Goal: Task Accomplishment & Management: Manage account settings

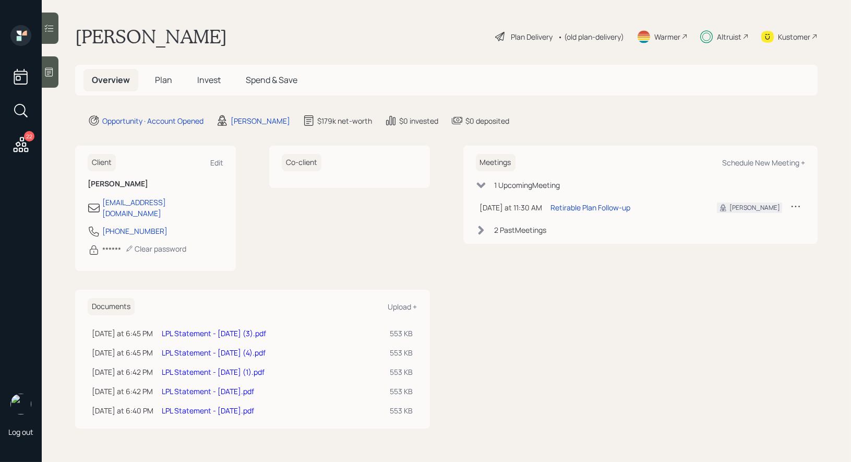
click at [49, 72] on icon at bounding box center [49, 72] width 10 height 10
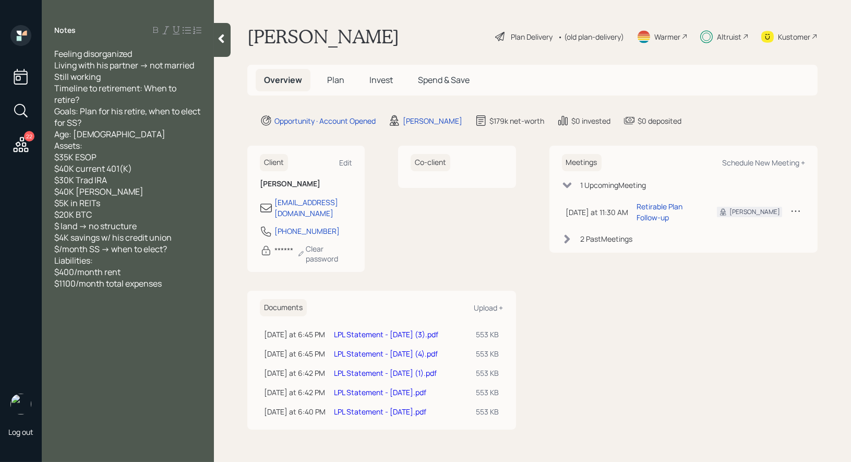
click at [218, 42] on icon at bounding box center [221, 38] width 10 height 10
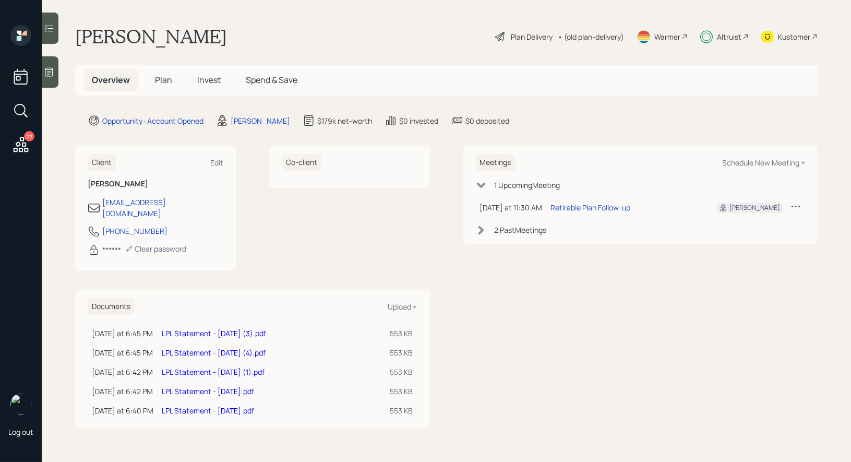
click at [211, 77] on span "Invest" at bounding box center [208, 79] width 23 height 11
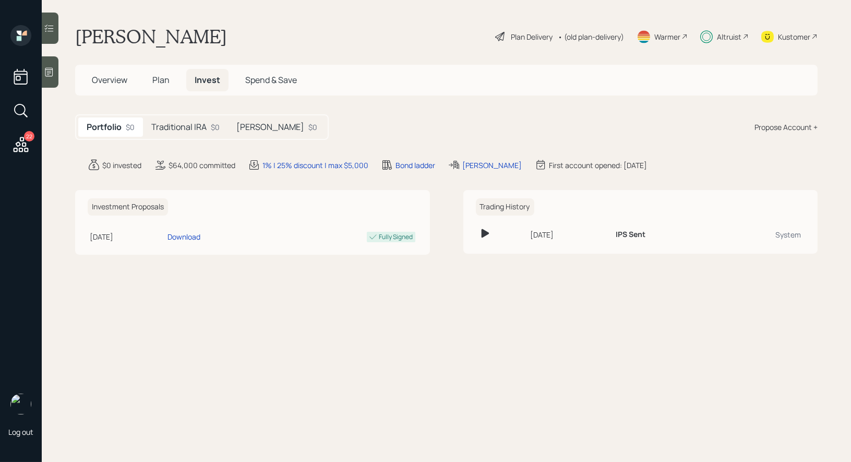
click at [248, 124] on h5 "Roth IRA" at bounding box center [270, 127] width 68 height 10
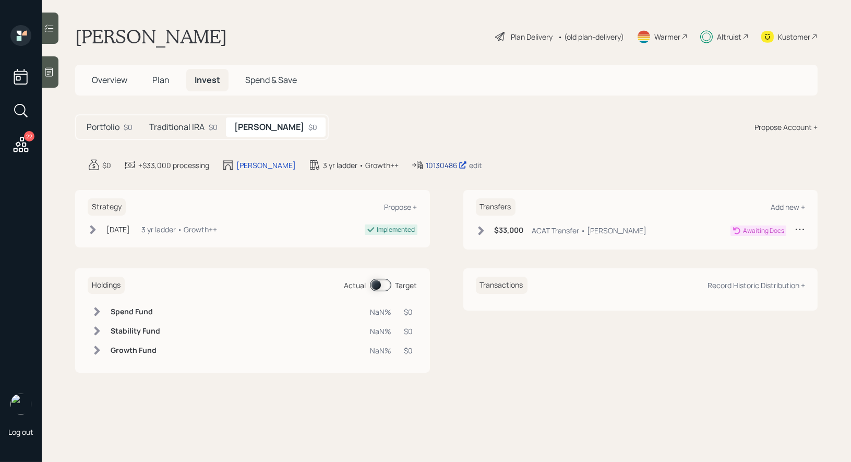
click at [426, 163] on div "10130486" at bounding box center [446, 165] width 41 height 11
click at [93, 84] on span "Overview" at bounding box center [109, 79] width 35 height 11
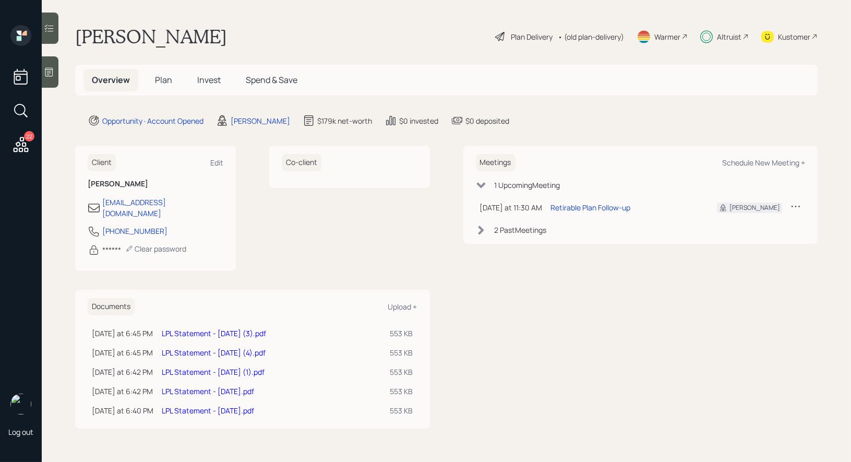
click at [203, 386] on link "LPL Statement - [DATE].pdf" at bounding box center [208, 391] width 92 height 10
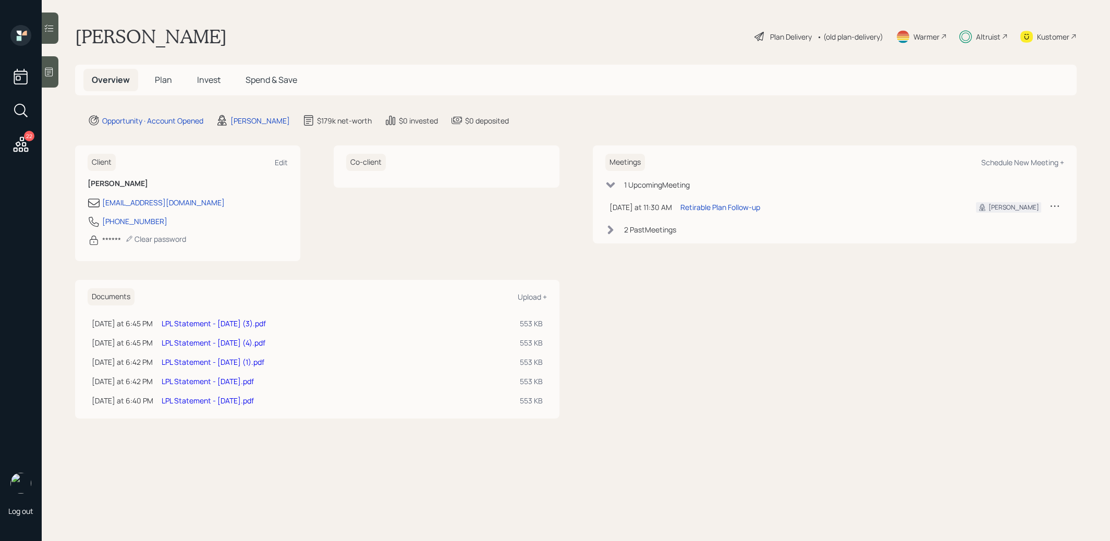
click at [208, 398] on link "LPL Statement - [DATE].pdf" at bounding box center [208, 401] width 92 height 10
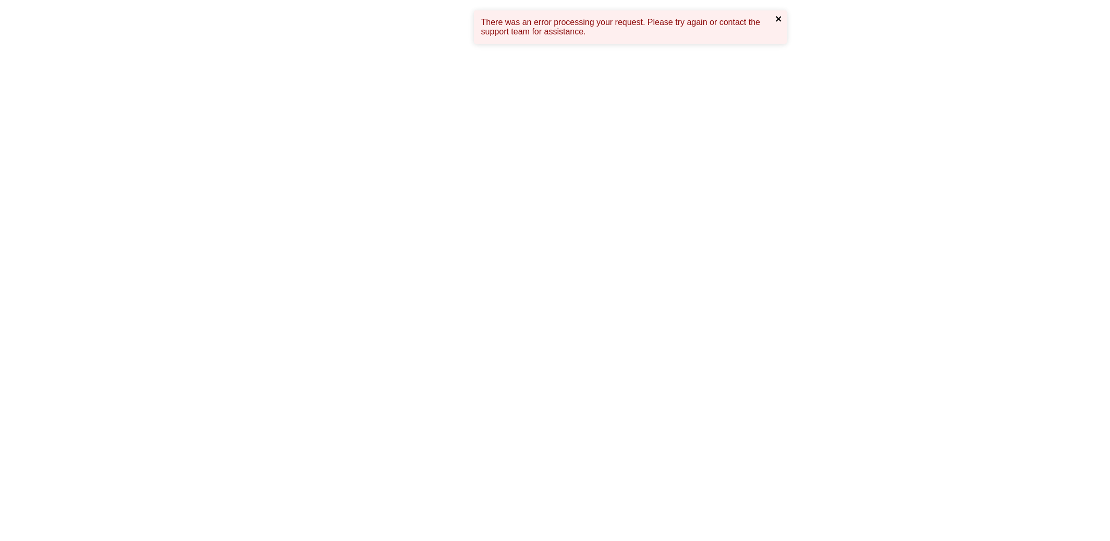
click at [780, 16] on icon "close" at bounding box center [779, 19] width 7 height 8
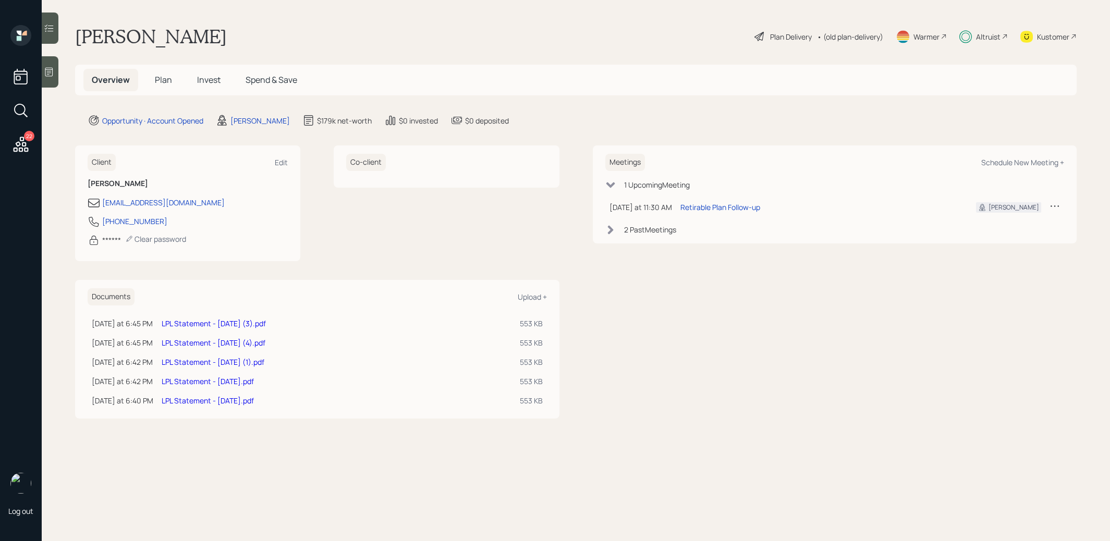
click at [227, 378] on link "LPL Statement - [DATE].pdf" at bounding box center [208, 382] width 92 height 10
click at [198, 360] on link "LPL Statement - [DATE] (1).pdf" at bounding box center [213, 362] width 103 height 10
click at [236, 342] on link "LPL Statement - [DATE] (4).pdf" at bounding box center [214, 343] width 104 height 10
click at [247, 319] on link "LPL Statement - [DATE] (3).pdf" at bounding box center [214, 324] width 104 height 10
click at [181, 362] on link "LPL Statement - [DATE] (1).pdf" at bounding box center [213, 362] width 103 height 10
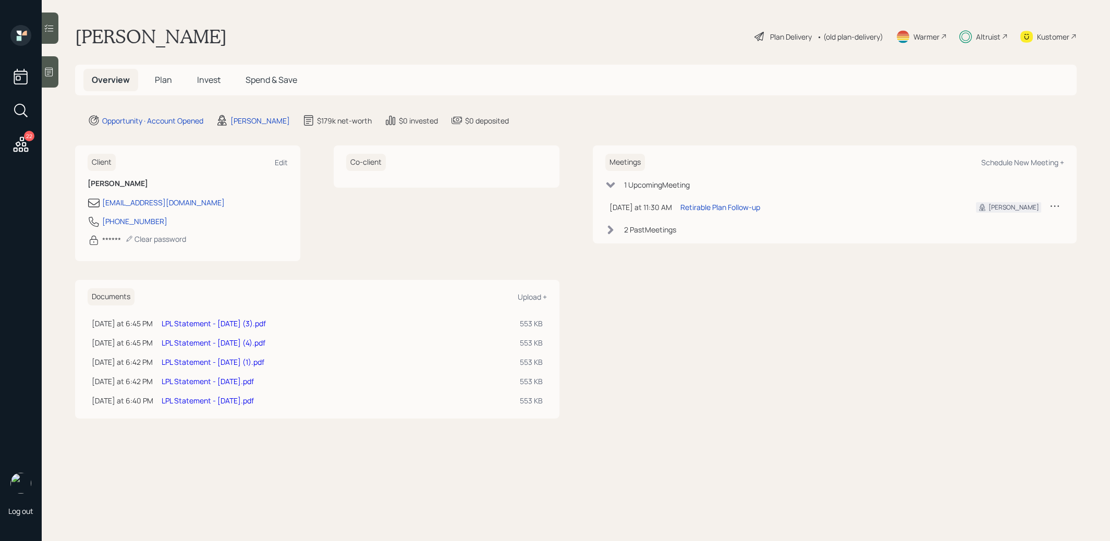
click at [238, 339] on link "LPL Statement - [DATE] (4).pdf" at bounding box center [214, 343] width 104 height 10
click at [190, 380] on link "LPL Statement - [DATE].pdf" at bounding box center [208, 382] width 92 height 10
click at [185, 399] on link "LPL Statement - [DATE].pdf" at bounding box center [208, 401] width 92 height 10
click at [239, 343] on link "LPL Statement - [DATE] (4).pdf" at bounding box center [214, 343] width 104 height 10
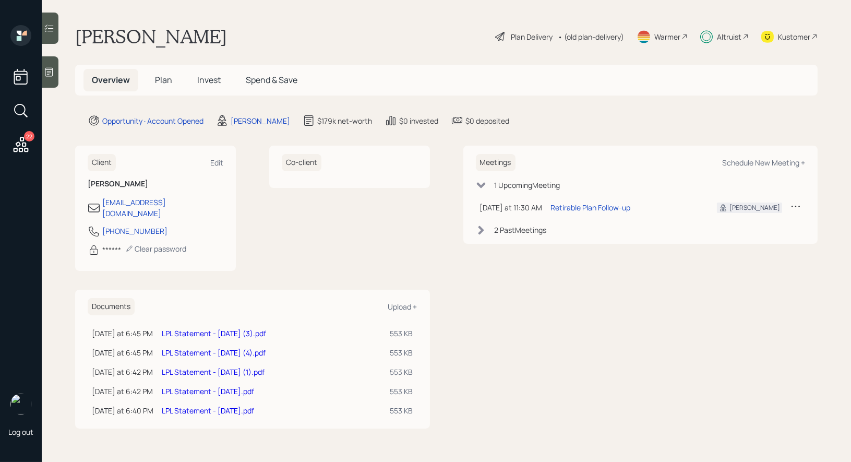
click at [195, 405] on link "LPL Statement - [DATE].pdf" at bounding box center [208, 410] width 92 height 10
click at [185, 328] on link "LPL Statement - [DATE] (3).pdf" at bounding box center [214, 333] width 104 height 10
click at [200, 328] on link "LPL Statement - [DATE] (3).pdf" at bounding box center [214, 333] width 104 height 10
click at [219, 347] on link "LPL Statement - [DATE] (4).pdf" at bounding box center [214, 352] width 104 height 10
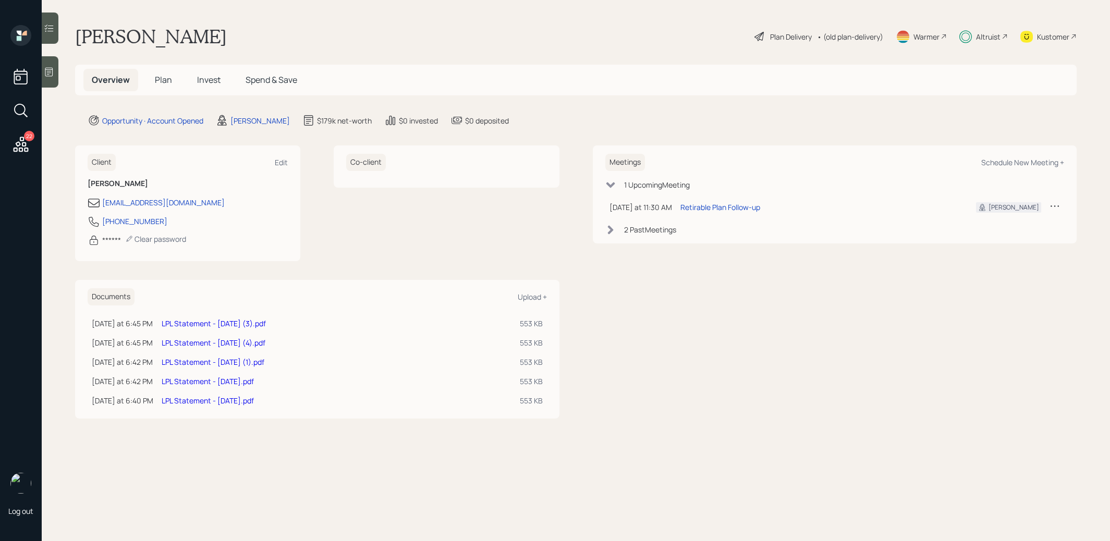
click at [209, 81] on span "Invest" at bounding box center [208, 79] width 23 height 11
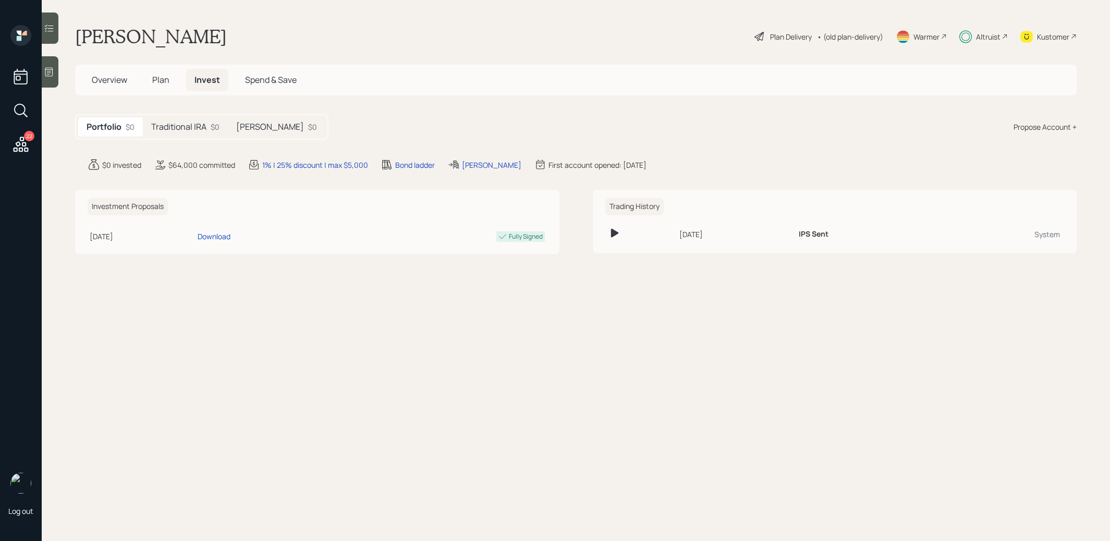
click at [266, 129] on h5 "[PERSON_NAME]" at bounding box center [270, 127] width 68 height 10
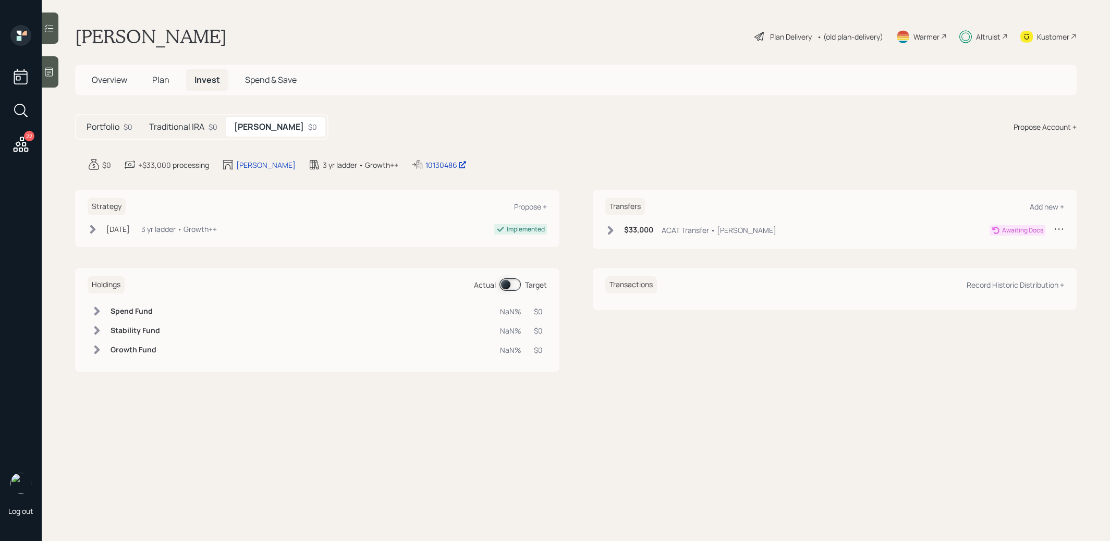
click at [609, 232] on icon at bounding box center [611, 230] width 10 height 10
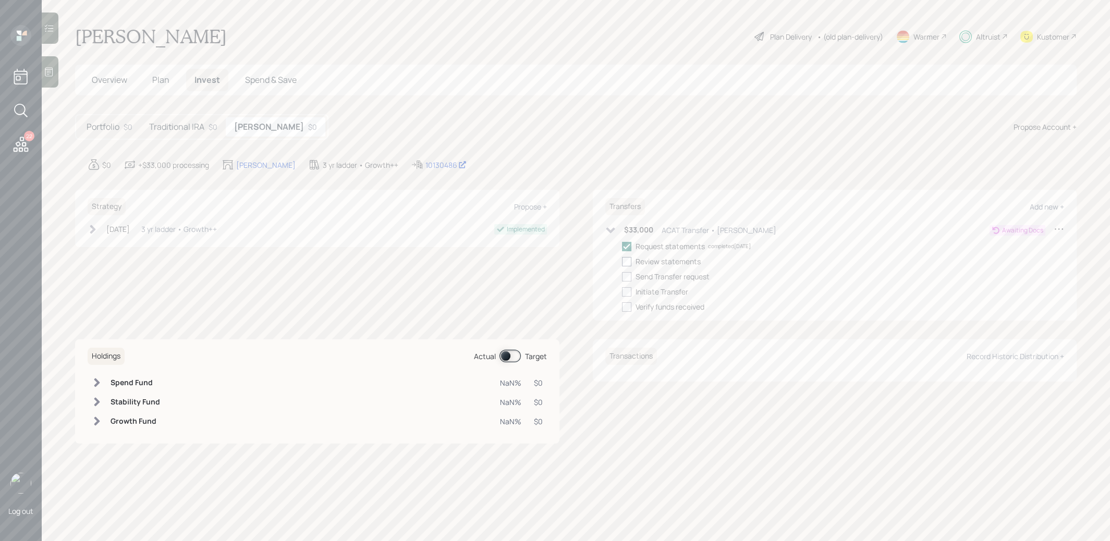
click at [628, 260] on div at bounding box center [626, 261] width 9 height 9
click at [622, 261] on input "checkbox" at bounding box center [622, 261] width 1 height 1
checkbox input "true"
click at [628, 276] on div at bounding box center [626, 276] width 9 height 9
click at [622, 276] on input "checkbox" at bounding box center [622, 276] width 1 height 1
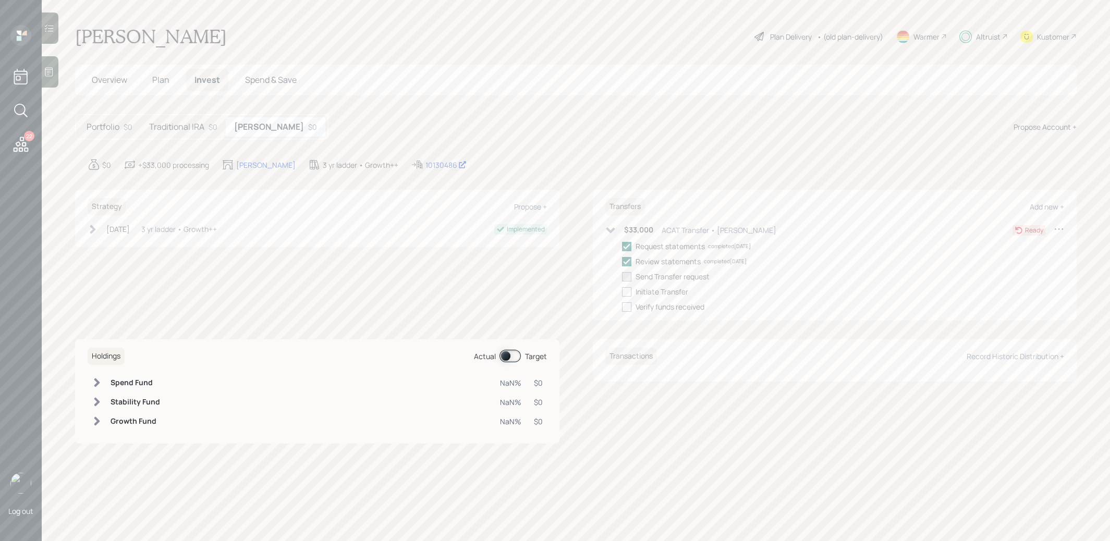
checkbox input "true"
click at [186, 130] on h5 "Traditional IRA" at bounding box center [176, 127] width 55 height 10
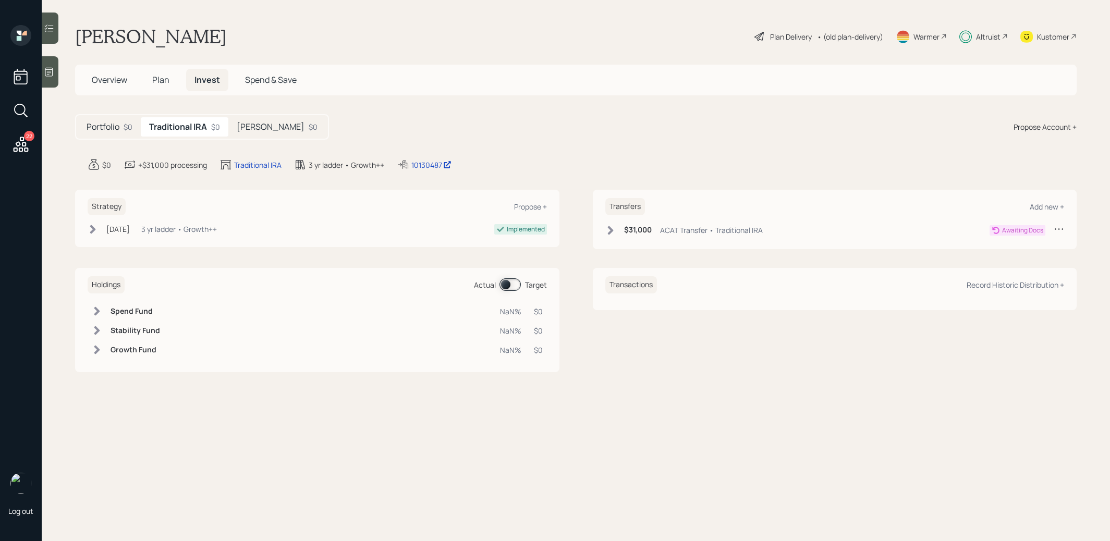
click at [612, 232] on icon at bounding box center [611, 230] width 10 height 10
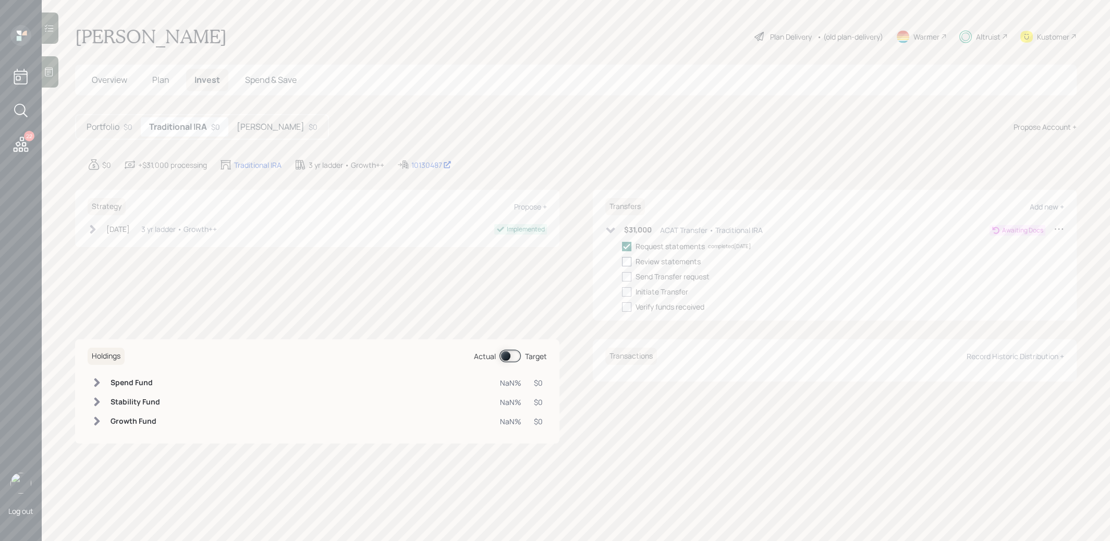
click at [629, 261] on div at bounding box center [626, 261] width 9 height 9
click at [622, 261] on input "checkbox" at bounding box center [622, 261] width 1 height 1
checkbox input "true"
click at [629, 275] on div at bounding box center [626, 276] width 9 height 9
click at [622, 276] on input "checkbox" at bounding box center [622, 276] width 1 height 1
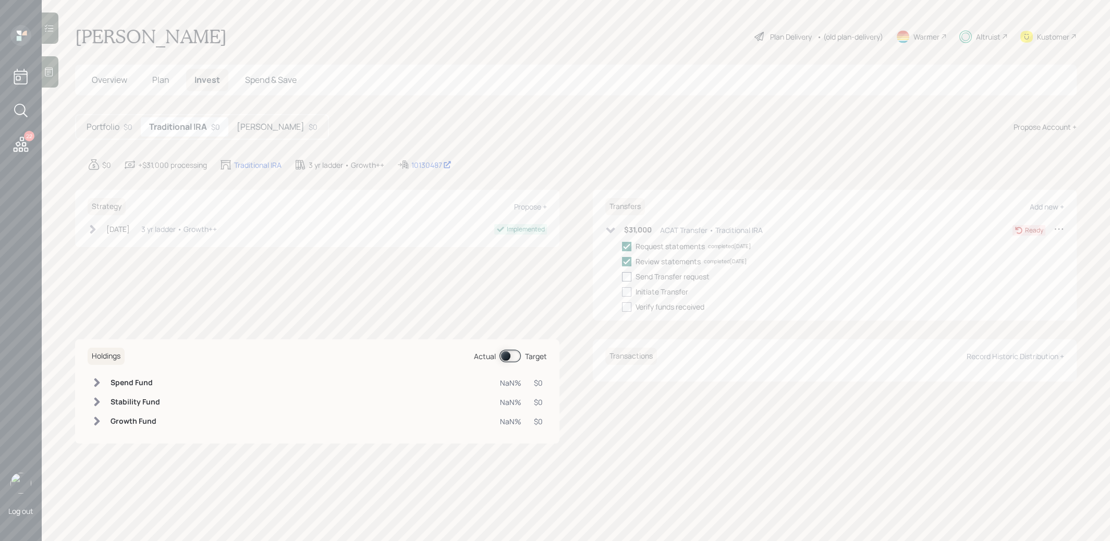
checkbox input "true"
click at [1061, 227] on icon at bounding box center [1059, 229] width 10 height 10
click at [1023, 260] on div "Cancel Transfer" at bounding box center [1026, 259] width 75 height 10
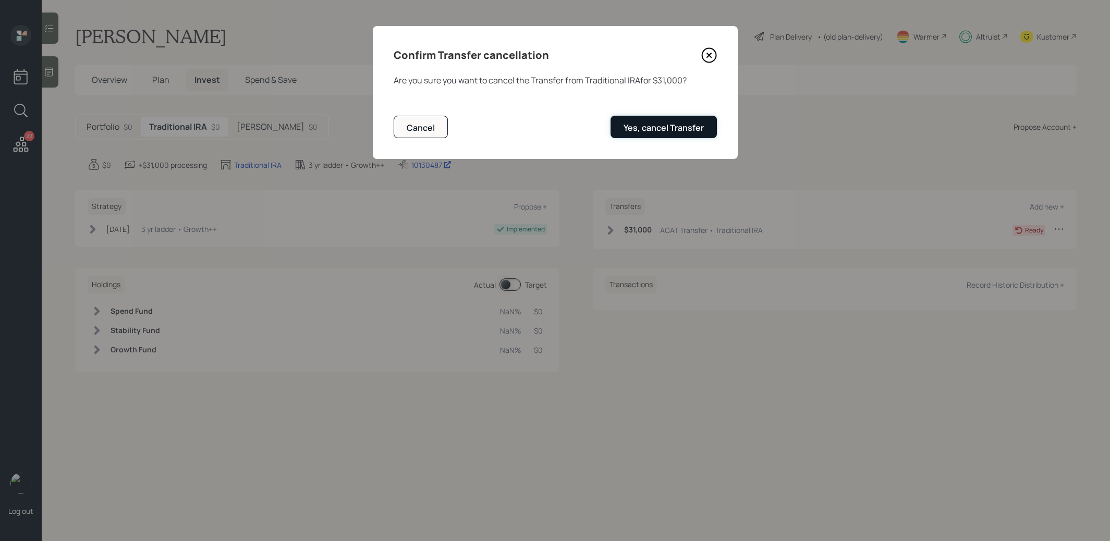
click at [635, 128] on div "Yes, cancel Transfer" at bounding box center [664, 127] width 80 height 11
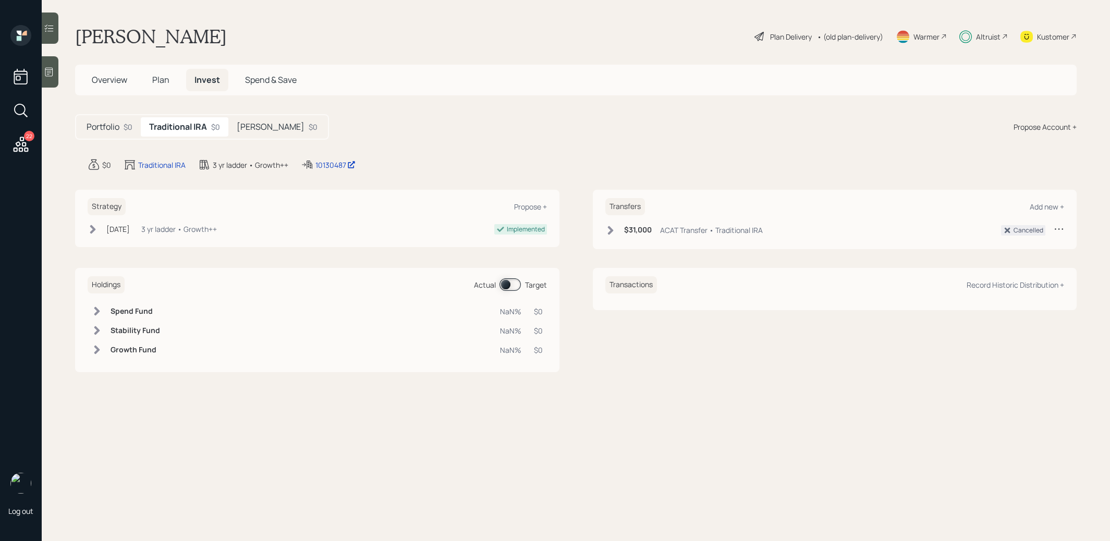
click at [158, 78] on span "Plan" at bounding box center [160, 79] width 17 height 11
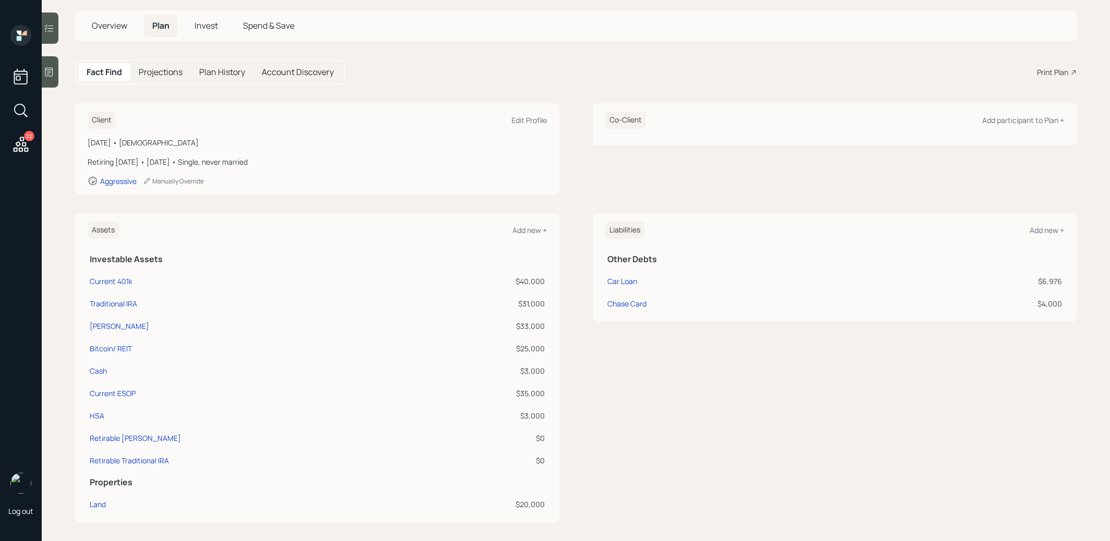
scroll to position [60, 0]
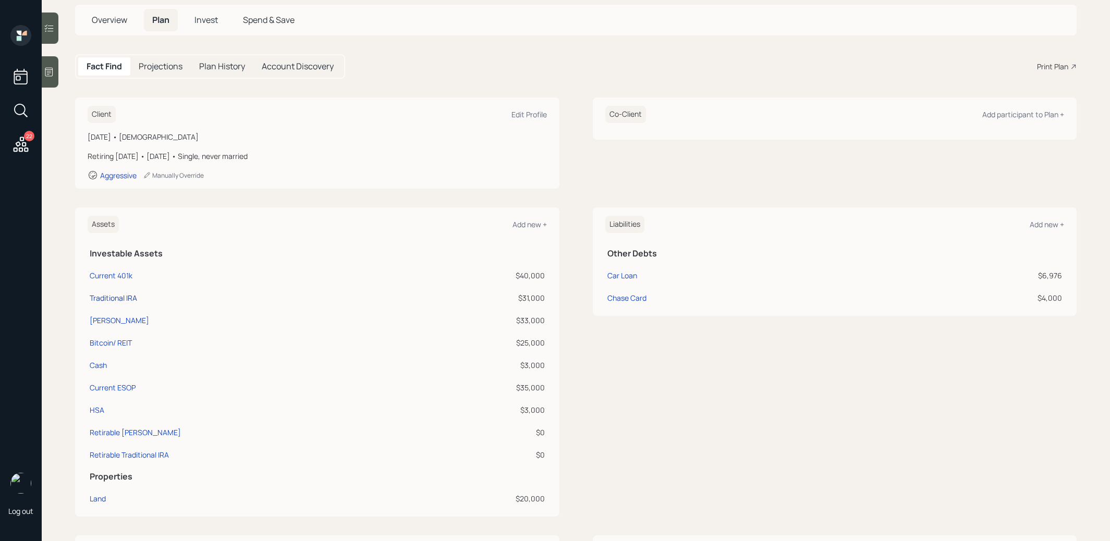
click at [111, 296] on div "Traditional IRA" at bounding box center [113, 298] width 47 height 11
select select "ira"
select select "balanced"
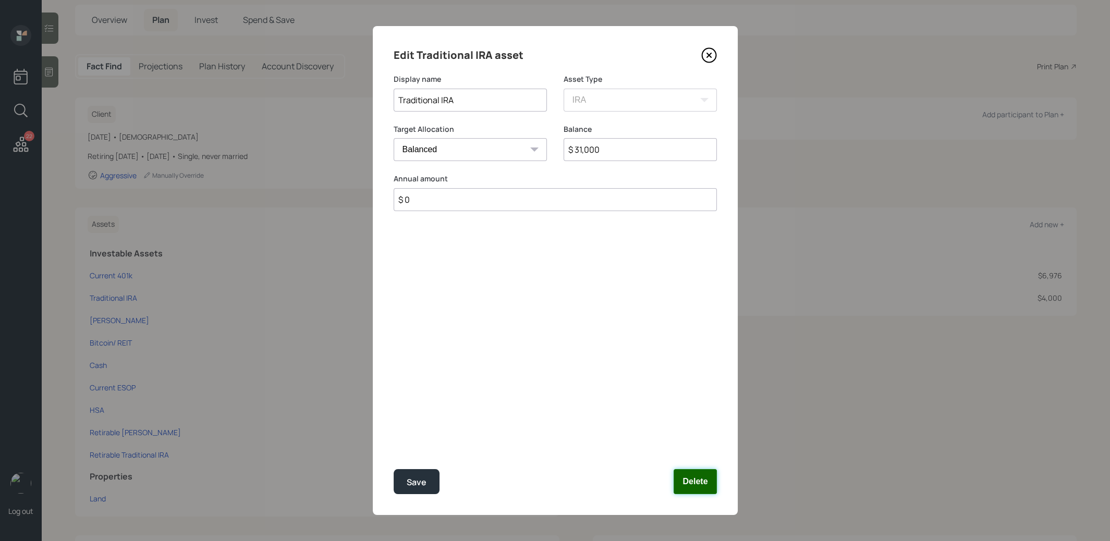
click at [694, 488] on button "Delete" at bounding box center [695, 481] width 43 height 25
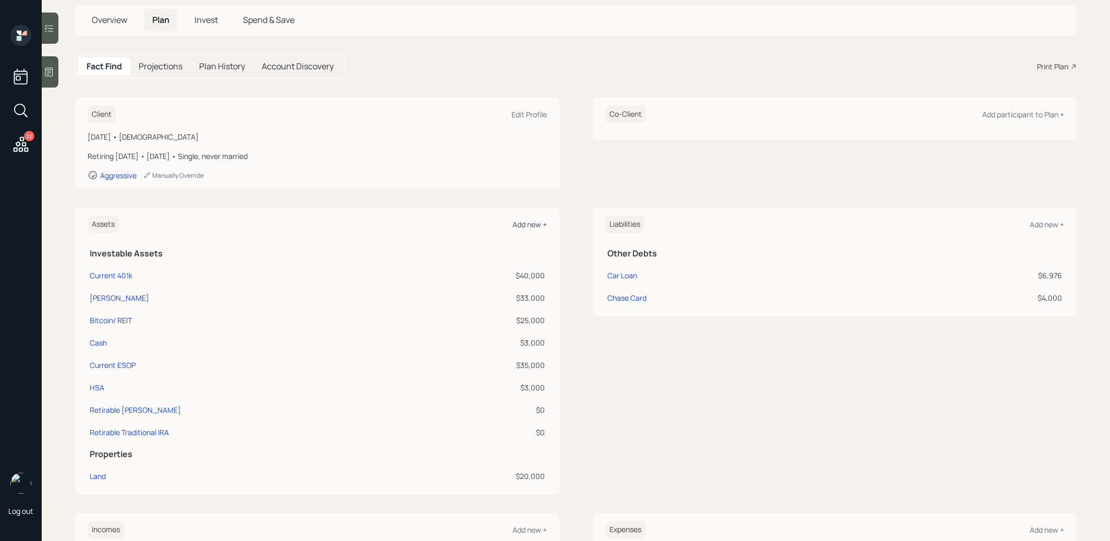
click at [528, 221] on div "Add new +" at bounding box center [530, 225] width 34 height 10
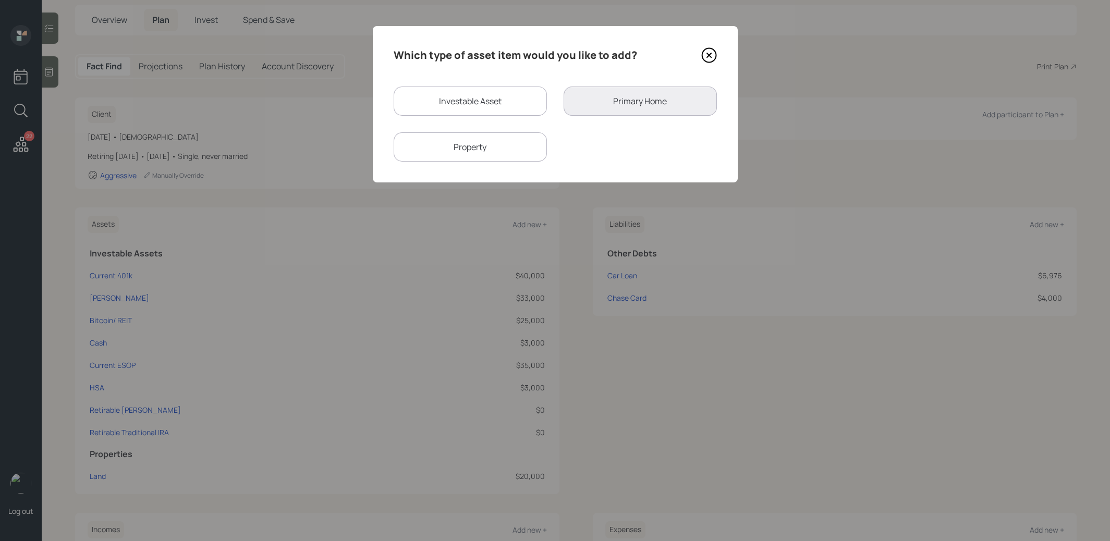
click at [482, 92] on div "Investable Asset" at bounding box center [470, 101] width 153 height 29
select select "taxable"
select select "balanced"
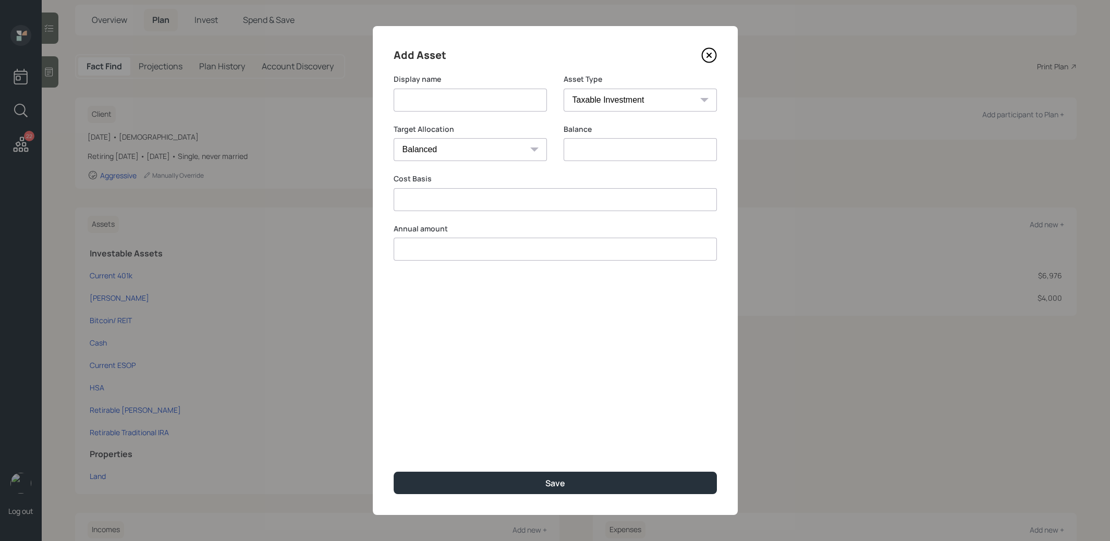
type input "$ 0"
type input "$"
type input "$ 0"
click at [475, 100] on input at bounding box center [470, 100] width 153 height 23
type input "Brokerage"
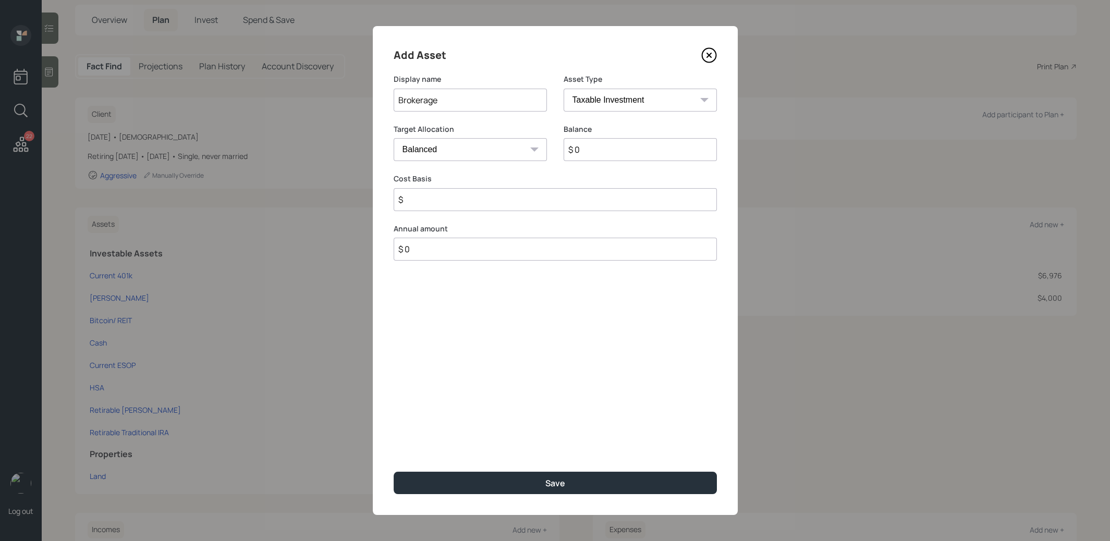
click at [594, 152] on input "$ 0" at bounding box center [640, 149] width 153 height 23
type input "$ 31,000"
click at [475, 202] on input "$" at bounding box center [555, 199] width 323 height 23
type input "$ 1"
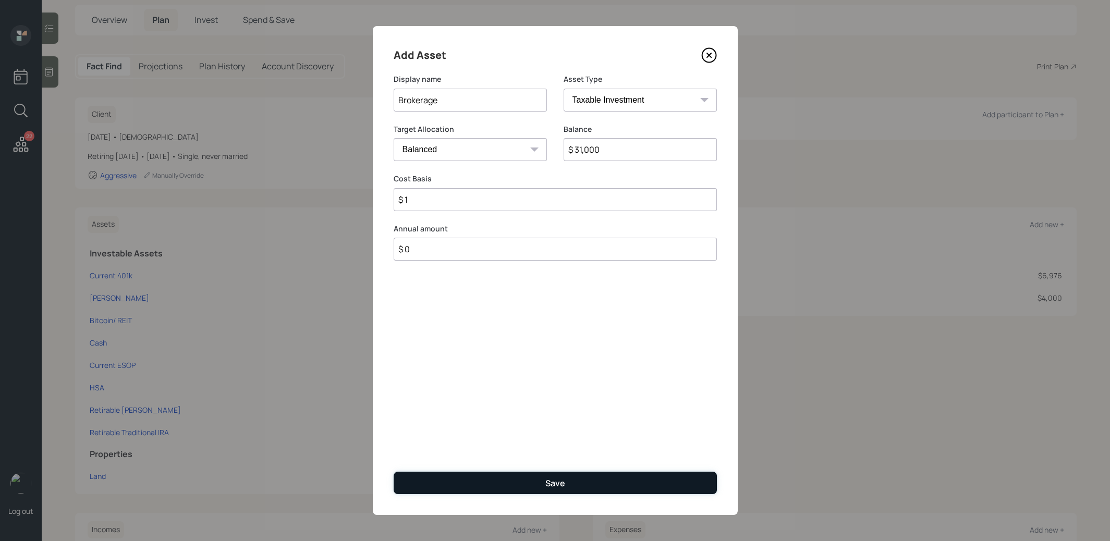
click at [489, 485] on button "Save" at bounding box center [555, 483] width 323 height 22
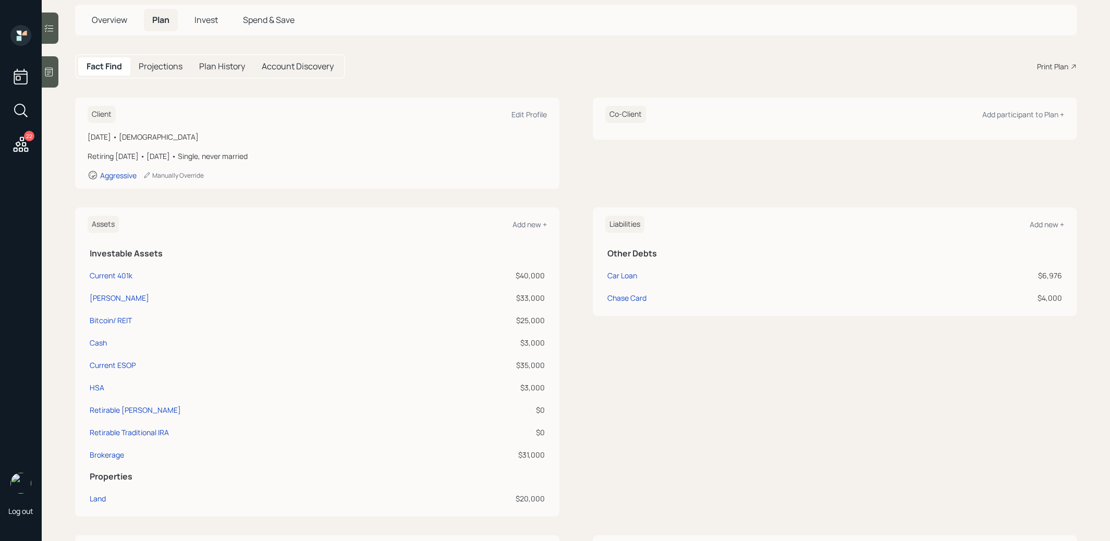
click at [204, 18] on span "Invest" at bounding box center [206, 19] width 23 height 11
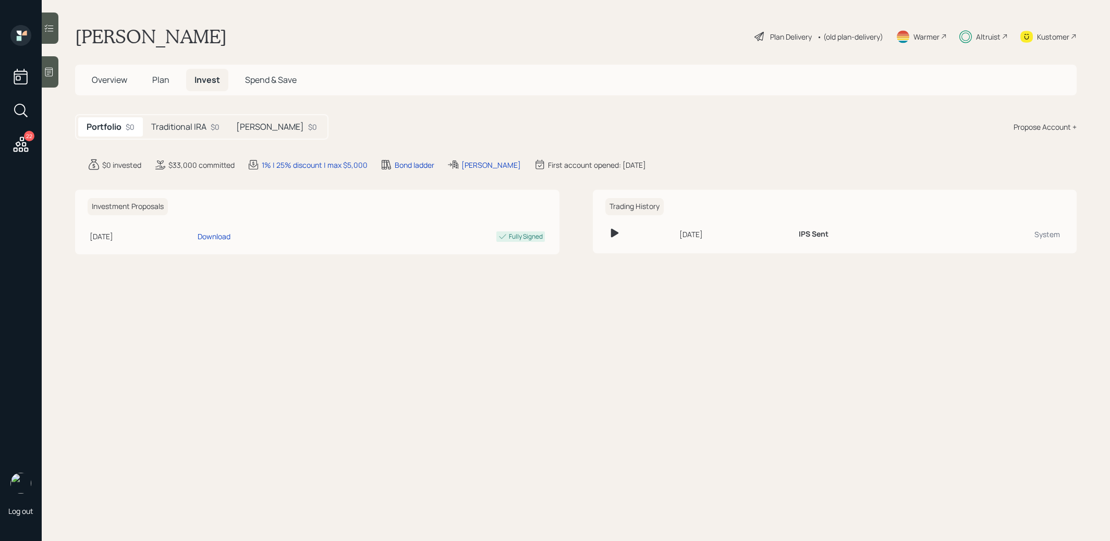
click at [175, 124] on h5 "Traditional IRA" at bounding box center [178, 127] width 55 height 10
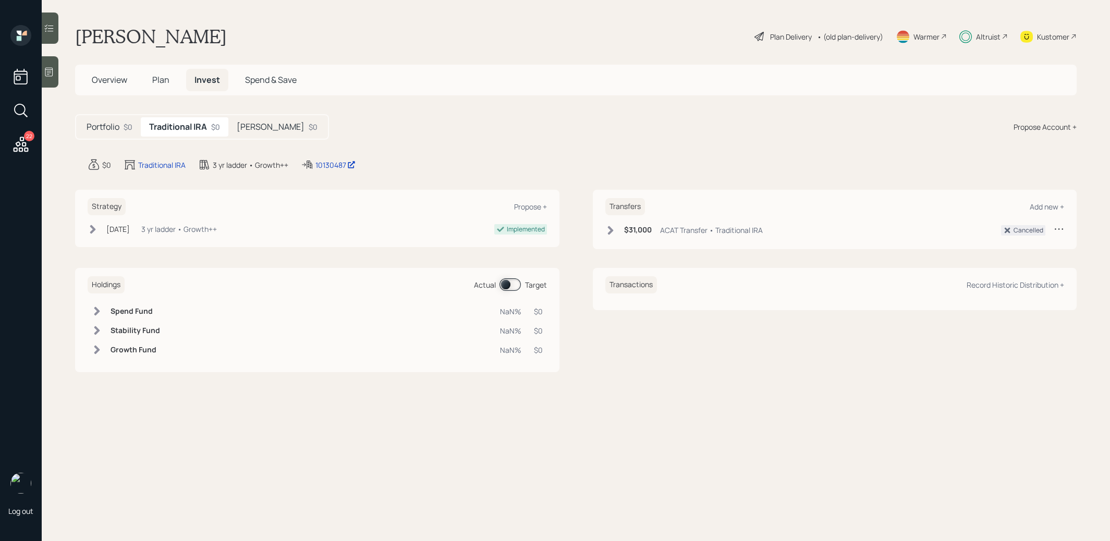
click at [1050, 122] on div "Propose Account +" at bounding box center [1045, 127] width 63 height 11
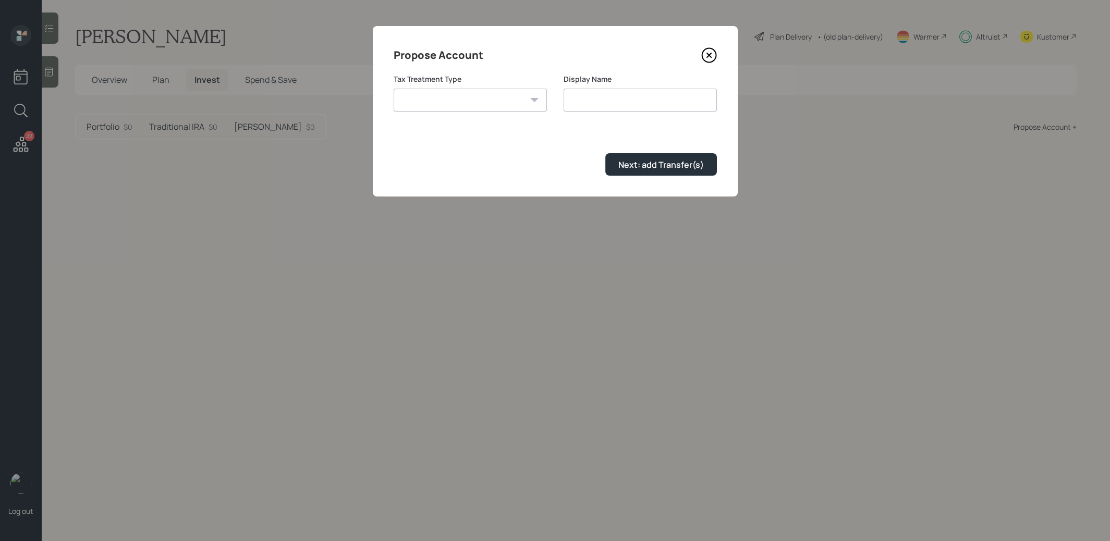
click at [489, 100] on select "Roth Taxable Traditional" at bounding box center [470, 100] width 153 height 23
select select "taxable"
click at [605, 101] on input "Taxable" at bounding box center [640, 100] width 153 height 23
type input "T"
type input "Brokerage"
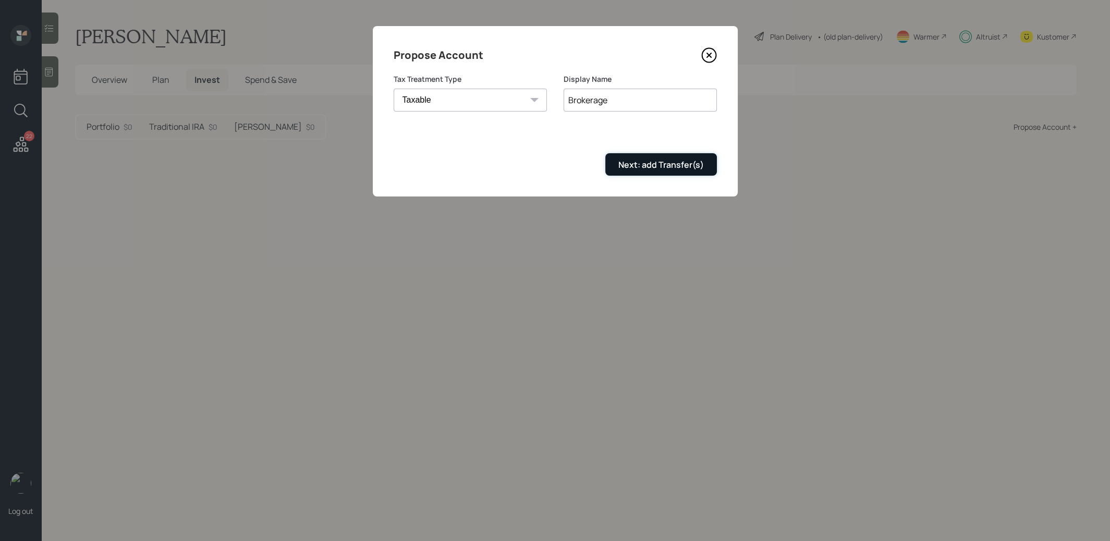
click at [633, 167] on div "Next: add Transfer(s)" at bounding box center [662, 164] width 86 height 11
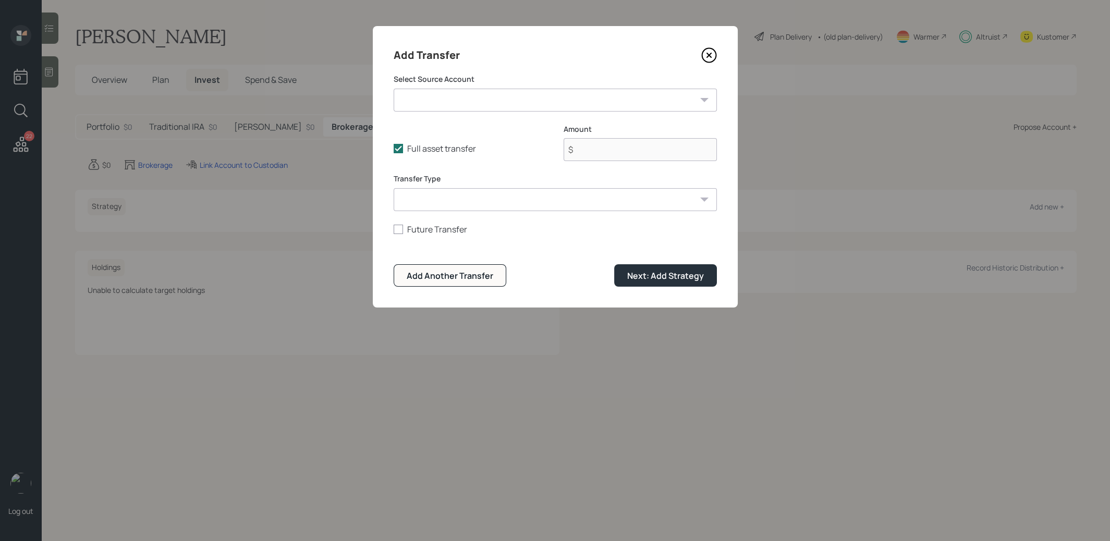
click at [570, 101] on select "Current 401k ($40,000 | 401(k)) Roth IRA ($33,000 | Roth IRA) Bitcoin/ REIT ($2…" at bounding box center [555, 100] width 323 height 23
select select "b14f0e64-3f10-42b2-8328-76a0df6c5feb"
type input "$ 31,000"
click at [597, 203] on select "ACAT Transfer Non ACAT Transfer Capitalize Rollover Rollover Deposit" at bounding box center [555, 199] width 323 height 23
select select "acat_transfer"
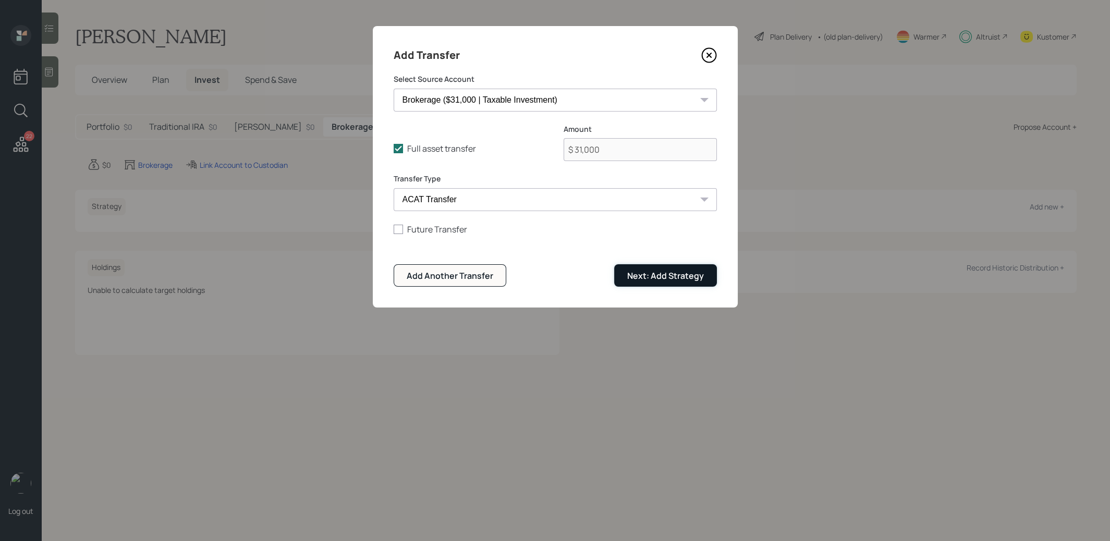
click at [658, 277] on div "Next: Add Strategy" at bounding box center [665, 275] width 77 height 11
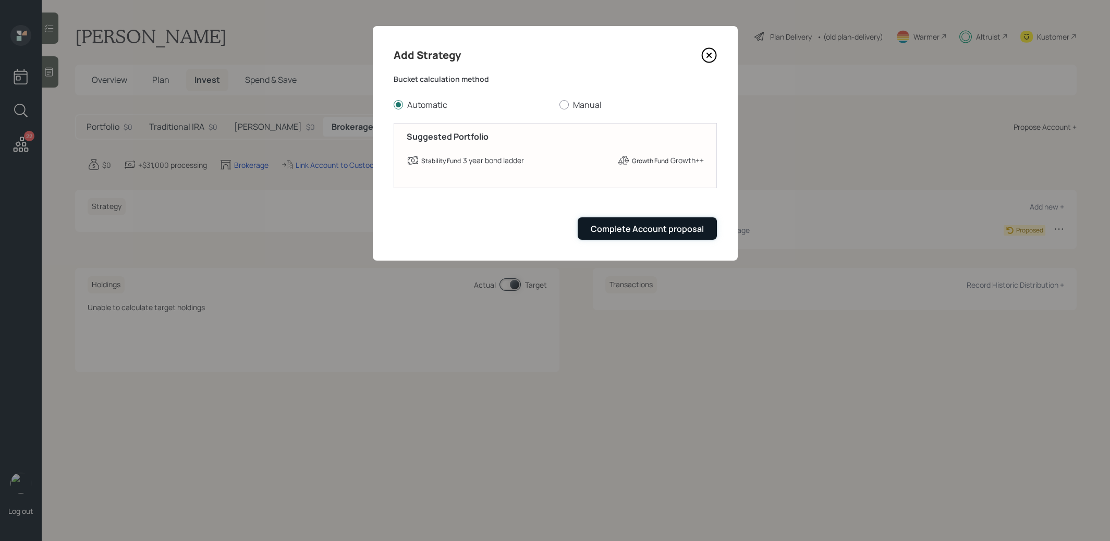
click at [641, 225] on div "Complete Account proposal" at bounding box center [647, 228] width 113 height 11
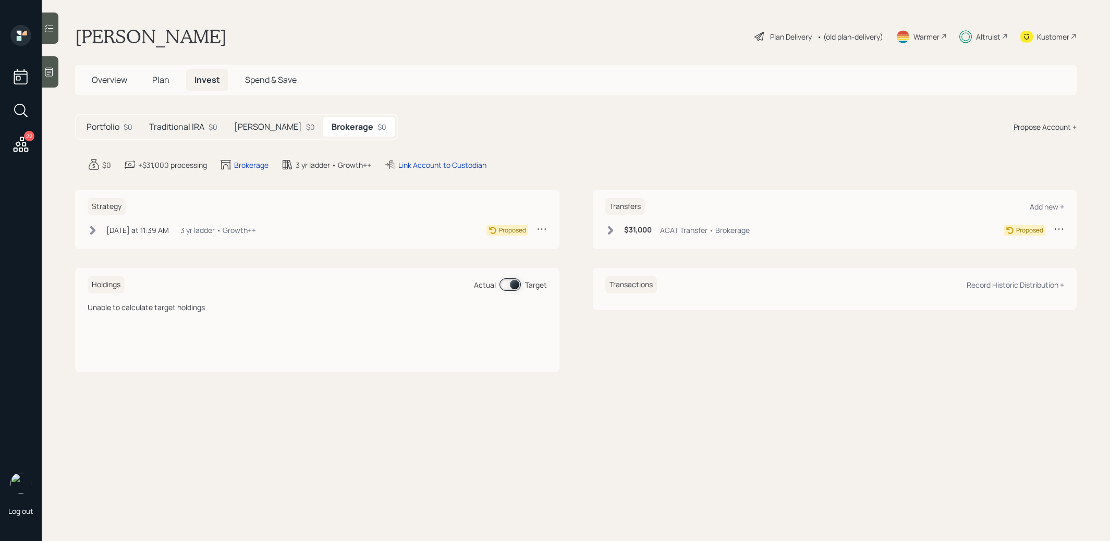
click at [610, 226] on icon at bounding box center [611, 230] width 6 height 9
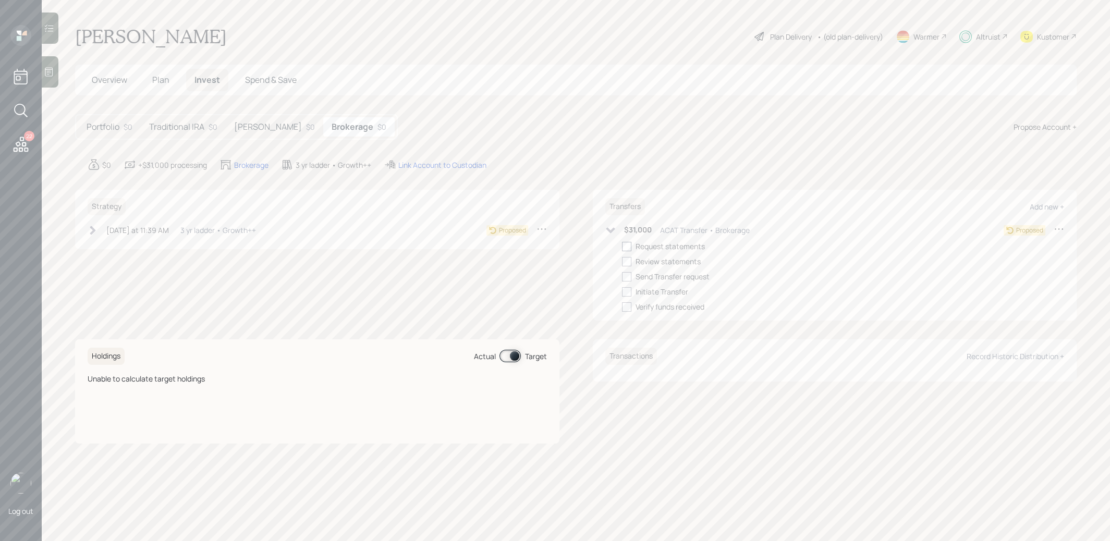
click at [628, 248] on div at bounding box center [626, 246] width 9 height 9
click at [622, 247] on input "checkbox" at bounding box center [622, 246] width 1 height 1
checkbox input "true"
click at [628, 260] on div at bounding box center [626, 261] width 9 height 9
click at [622, 261] on input "checkbox" at bounding box center [622, 261] width 1 height 1
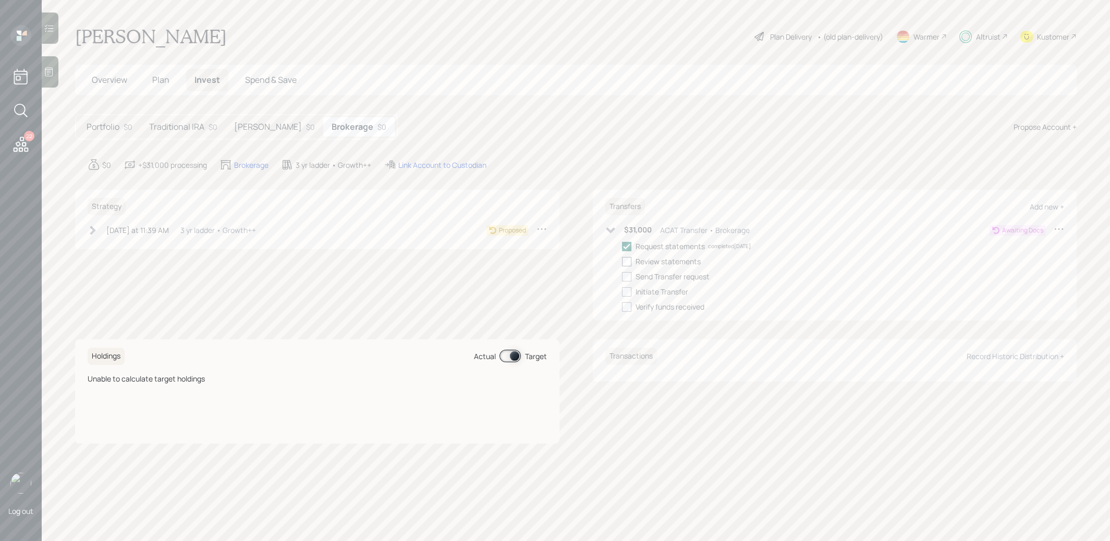
checkbox input "true"
click at [627, 277] on div at bounding box center [626, 276] width 9 height 9
click at [622, 277] on input "checkbox" at bounding box center [622, 276] width 1 height 1
checkbox input "true"
click at [95, 227] on icon at bounding box center [93, 230] width 10 height 10
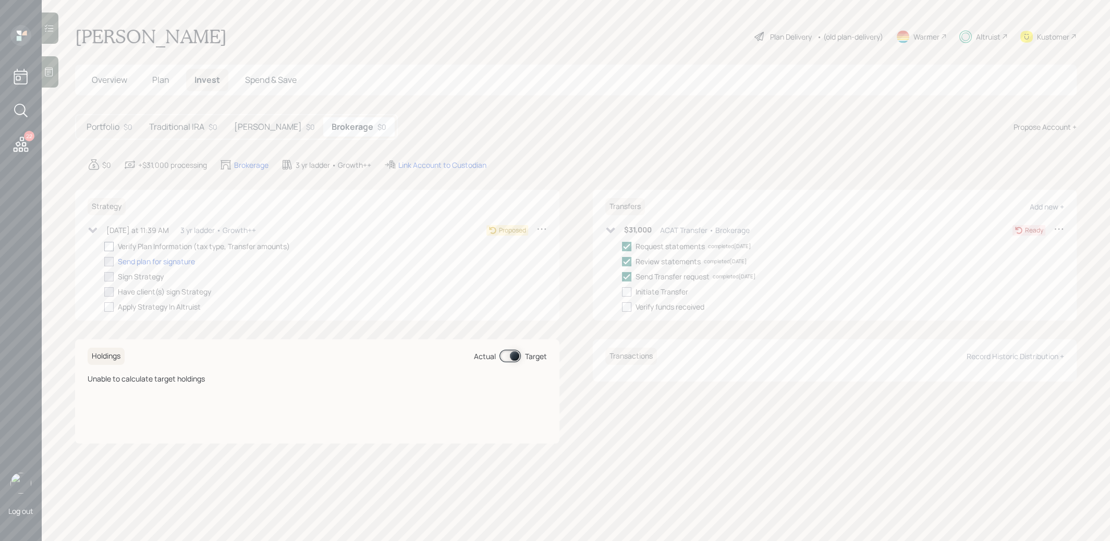
click at [109, 246] on div at bounding box center [108, 246] width 9 height 9
click at [104, 246] on input "checkbox" at bounding box center [104, 246] width 1 height 1
checkbox input "true"
click at [173, 127] on h5 "Traditional IRA" at bounding box center [176, 127] width 55 height 10
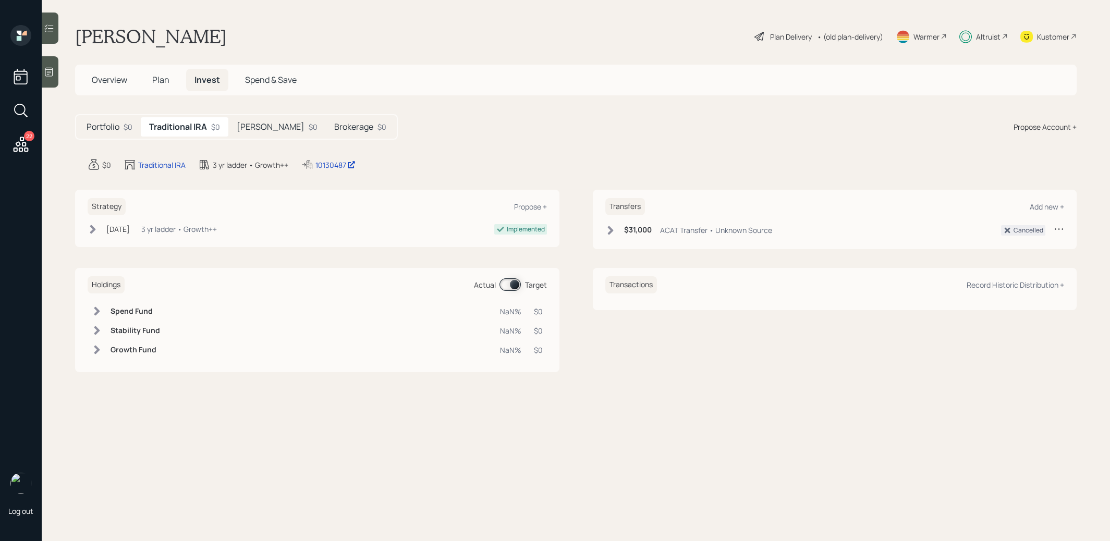
click at [336, 125] on h5 "Brokerage" at bounding box center [353, 127] width 39 height 10
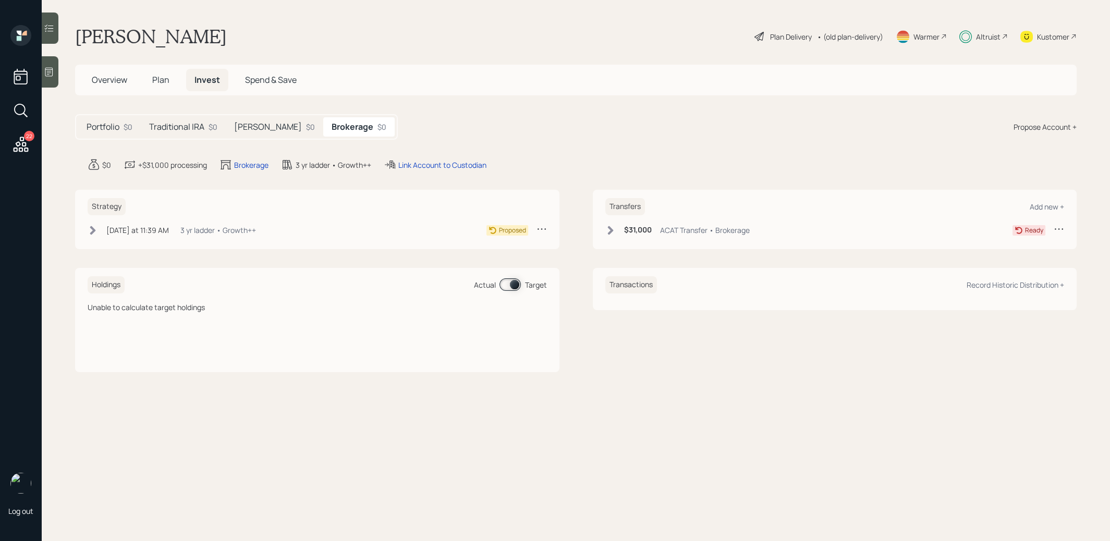
click at [93, 232] on icon at bounding box center [93, 230] width 6 height 9
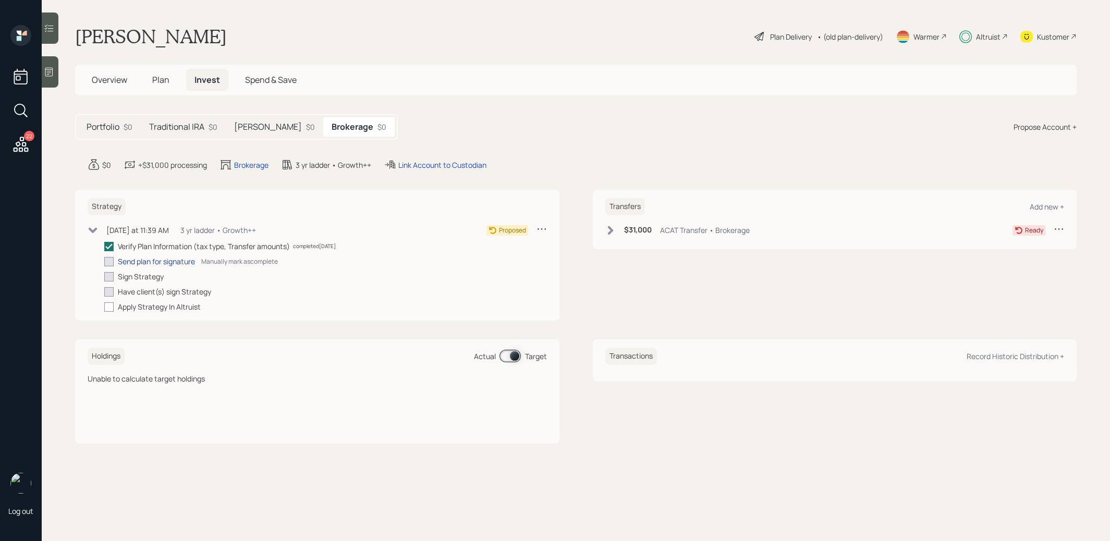
click at [125, 261] on div "Send plan for signature" at bounding box center [156, 261] width 77 height 11
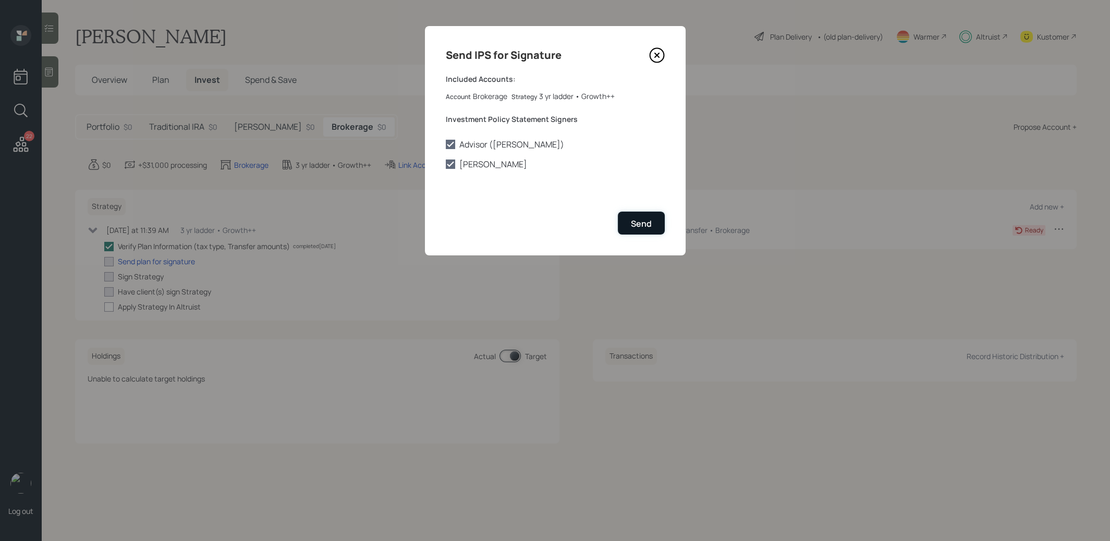
click at [650, 219] on div "Send" at bounding box center [641, 223] width 21 height 11
checkbox input "true"
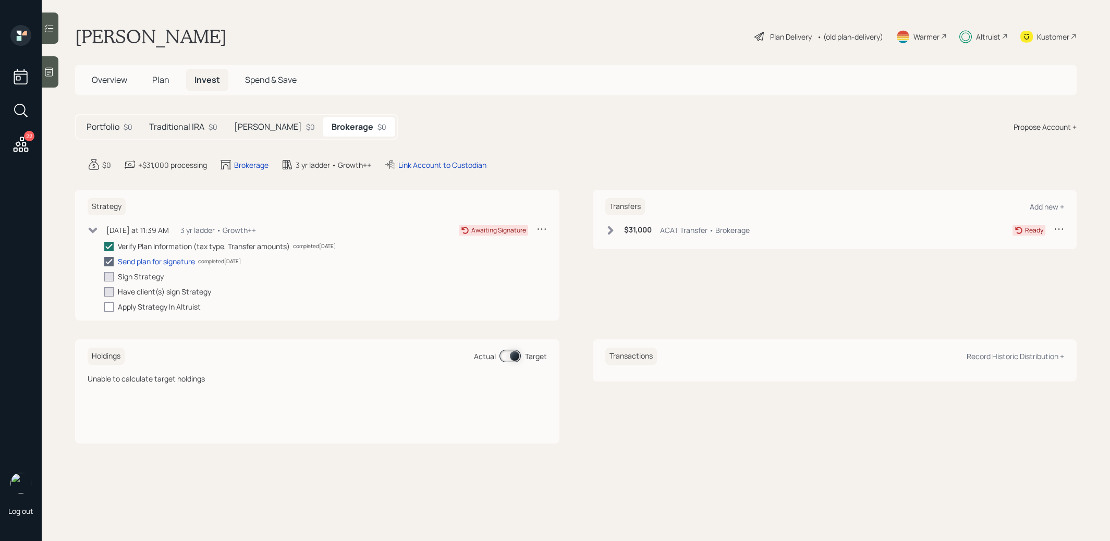
click at [610, 228] on icon at bounding box center [611, 230] width 6 height 9
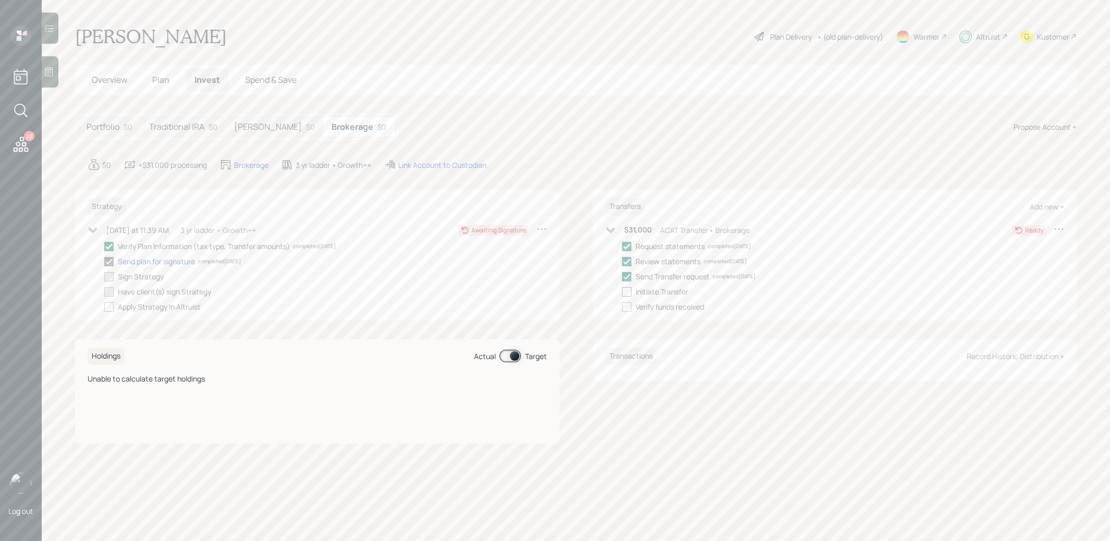
click at [626, 290] on div at bounding box center [626, 291] width 9 height 9
click at [622, 292] on input "checkbox" at bounding box center [622, 292] width 1 height 1
checkbox input "false"
checkbox input "true"
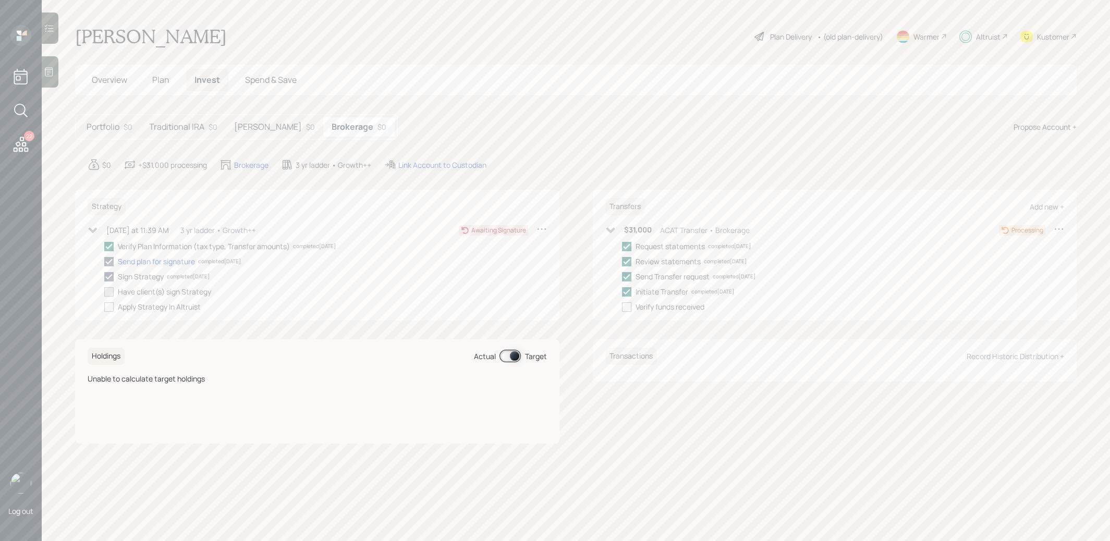
click at [265, 130] on h5 "Roth IRA" at bounding box center [268, 127] width 68 height 10
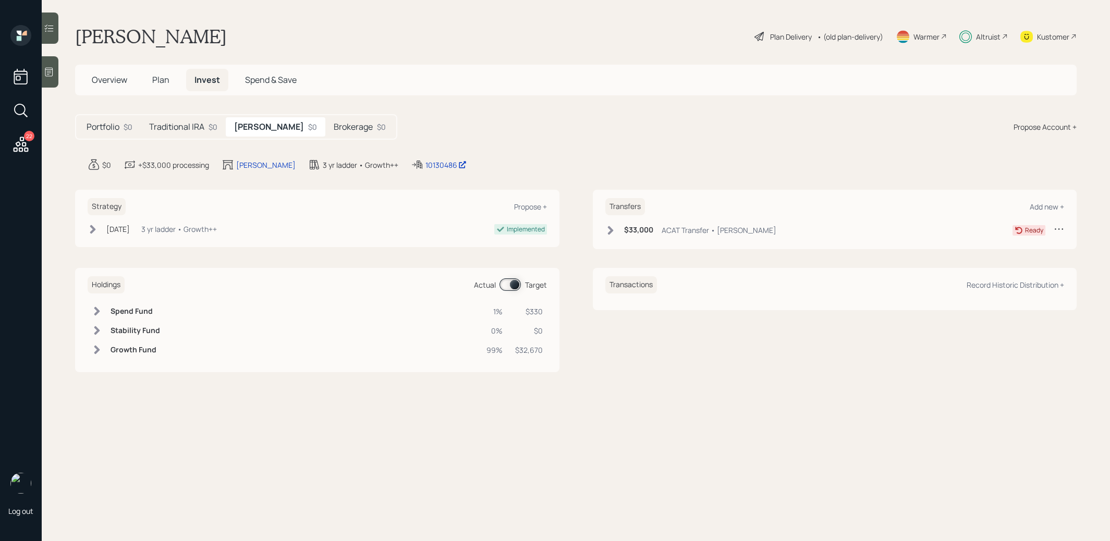
click at [609, 231] on icon at bounding box center [611, 230] width 10 height 10
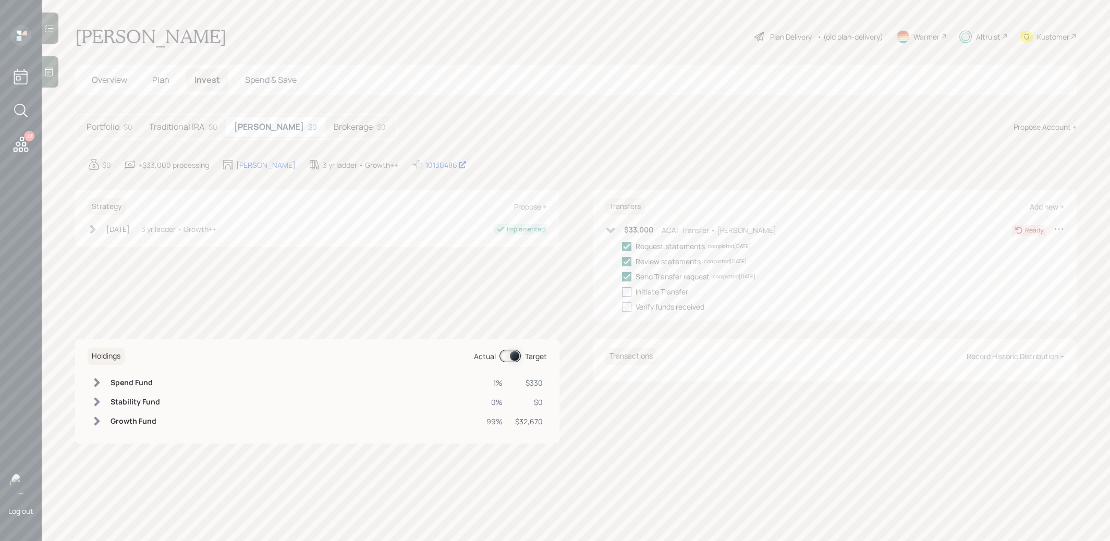
click at [627, 291] on div at bounding box center [626, 291] width 9 height 9
click at [622, 292] on input "checkbox" at bounding box center [622, 292] width 1 height 1
checkbox input "true"
click at [334, 124] on h5 "Brokerage" at bounding box center [353, 127] width 39 height 10
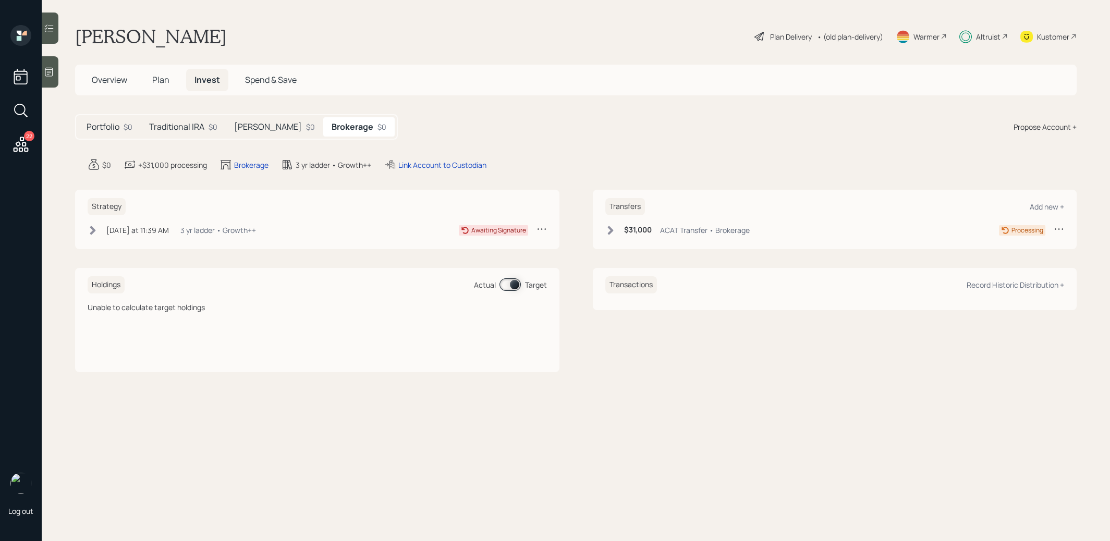
click at [95, 228] on icon at bounding box center [93, 230] width 10 height 10
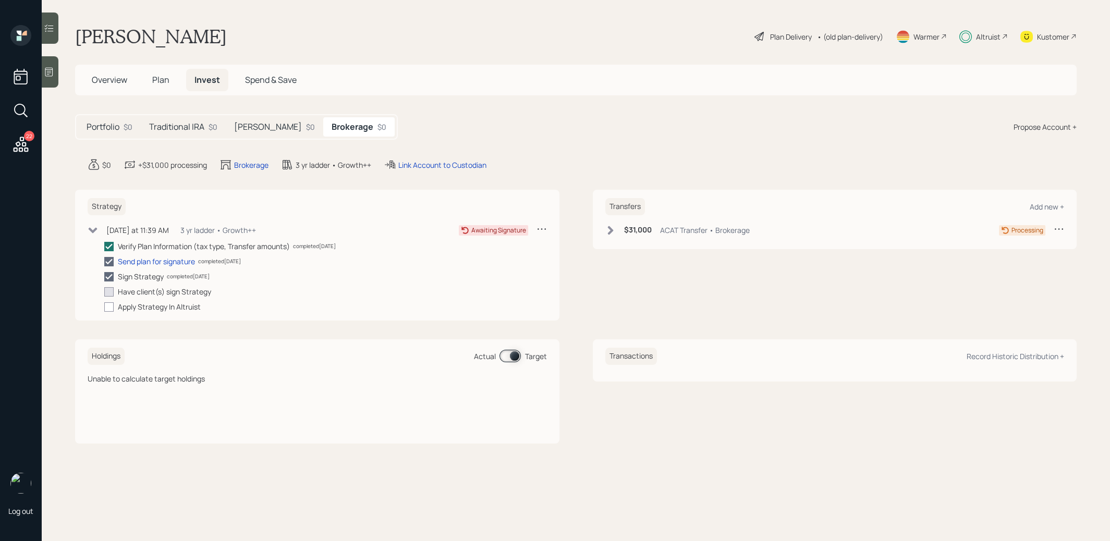
click at [612, 231] on icon at bounding box center [611, 230] width 6 height 9
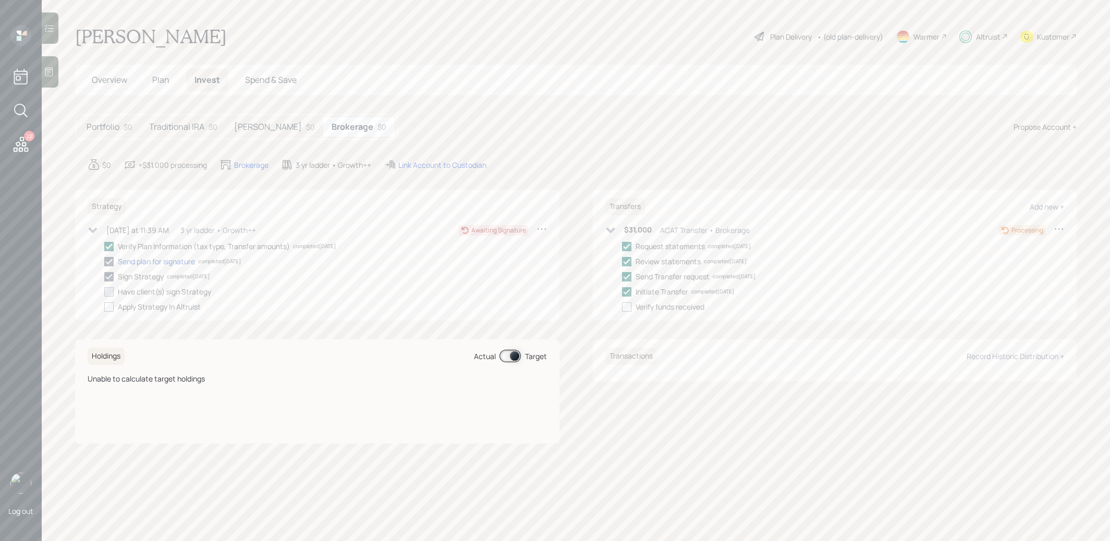
click at [177, 126] on h5 "Traditional IRA" at bounding box center [176, 127] width 55 height 10
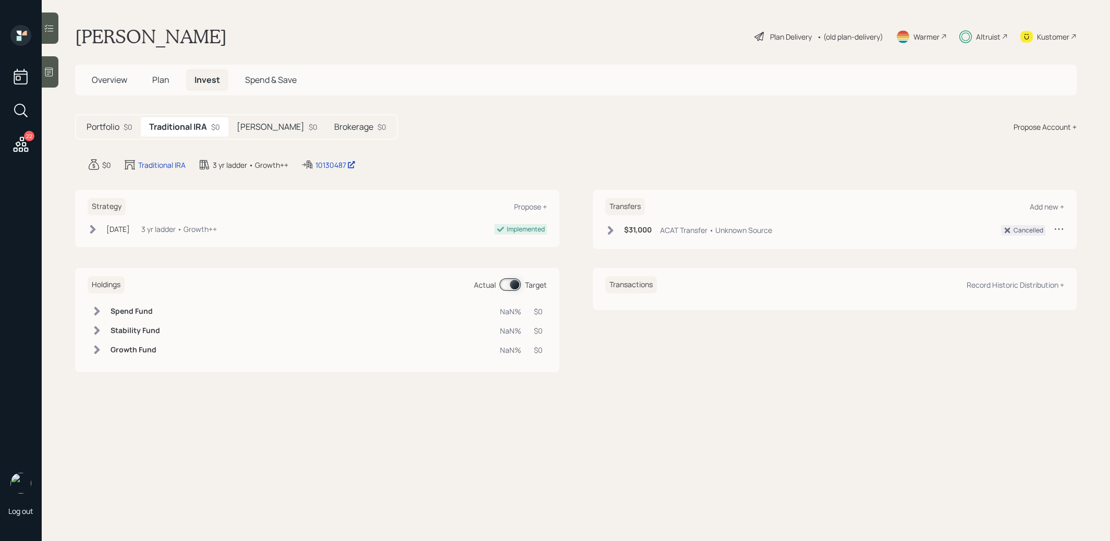
click at [1060, 227] on icon at bounding box center [1059, 229] width 10 height 10
click at [161, 78] on span "Plan" at bounding box center [160, 79] width 17 height 11
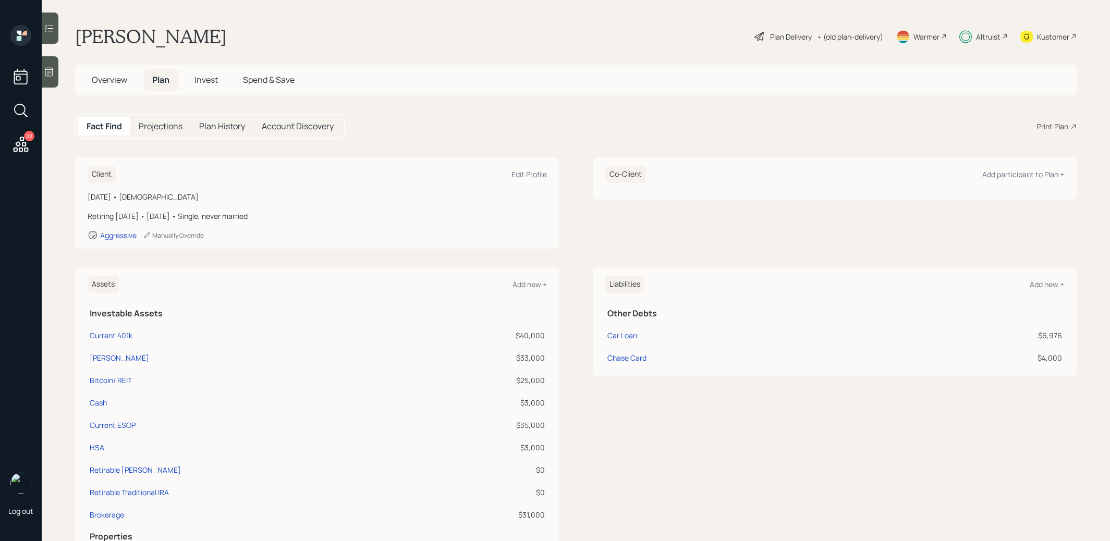
click at [215, 78] on span "Invest" at bounding box center [206, 79] width 23 height 11
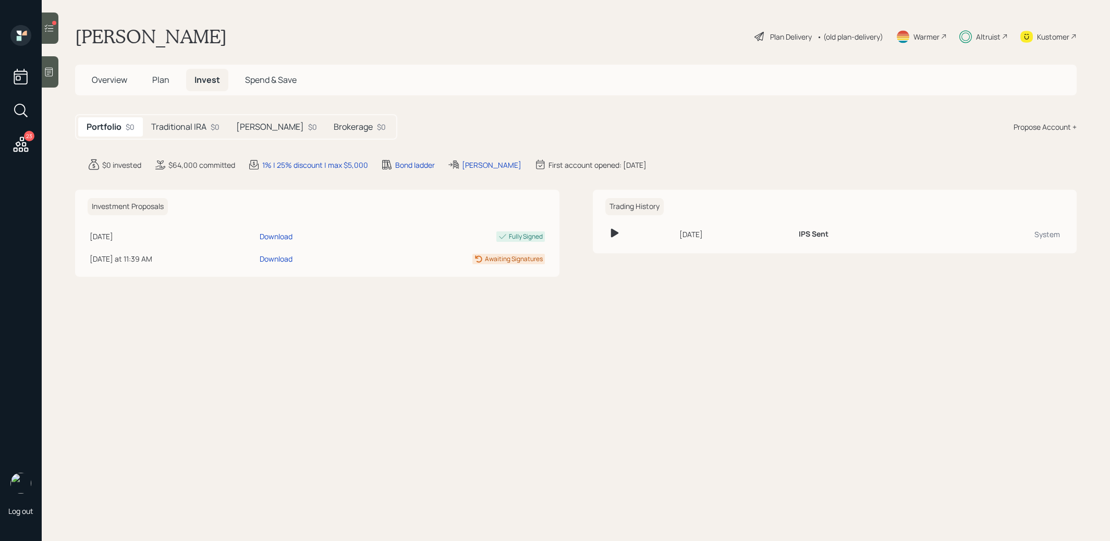
click at [250, 129] on h5 "[PERSON_NAME]" at bounding box center [270, 127] width 68 height 10
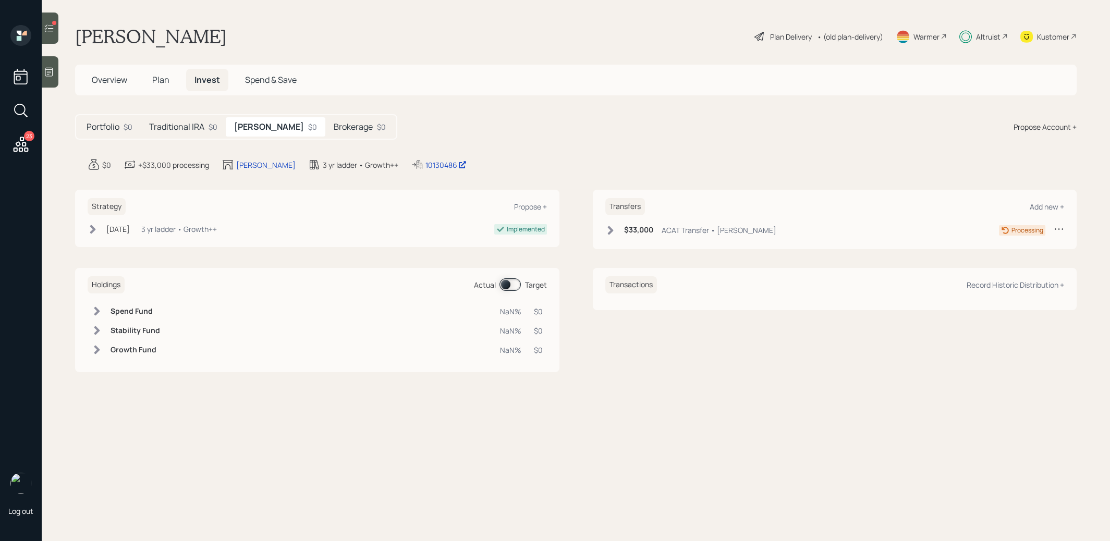
click at [334, 128] on h5 "Brokerage" at bounding box center [353, 127] width 39 height 10
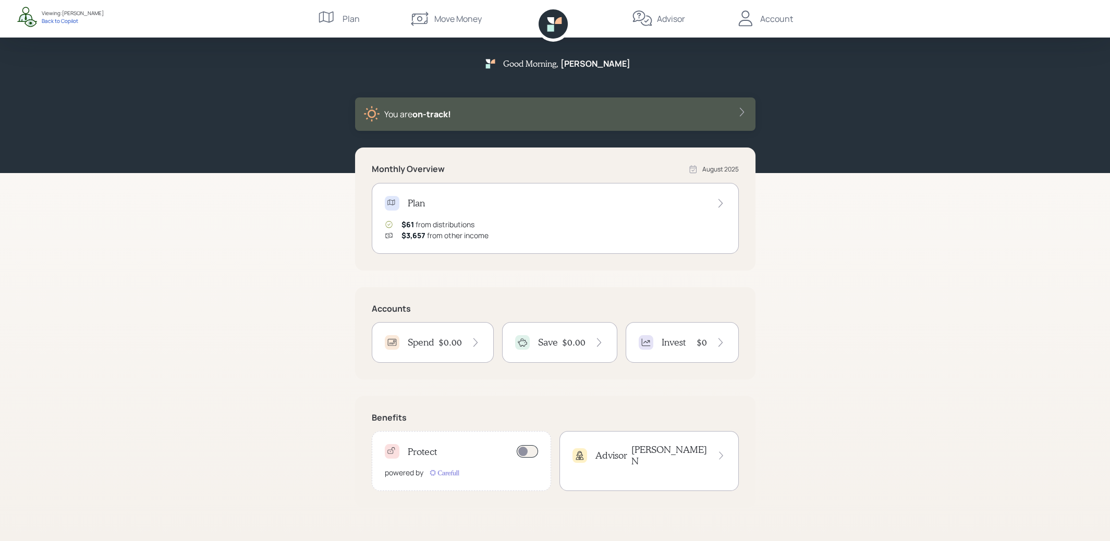
click at [678, 342] on h4 "Invest" at bounding box center [674, 342] width 24 height 11
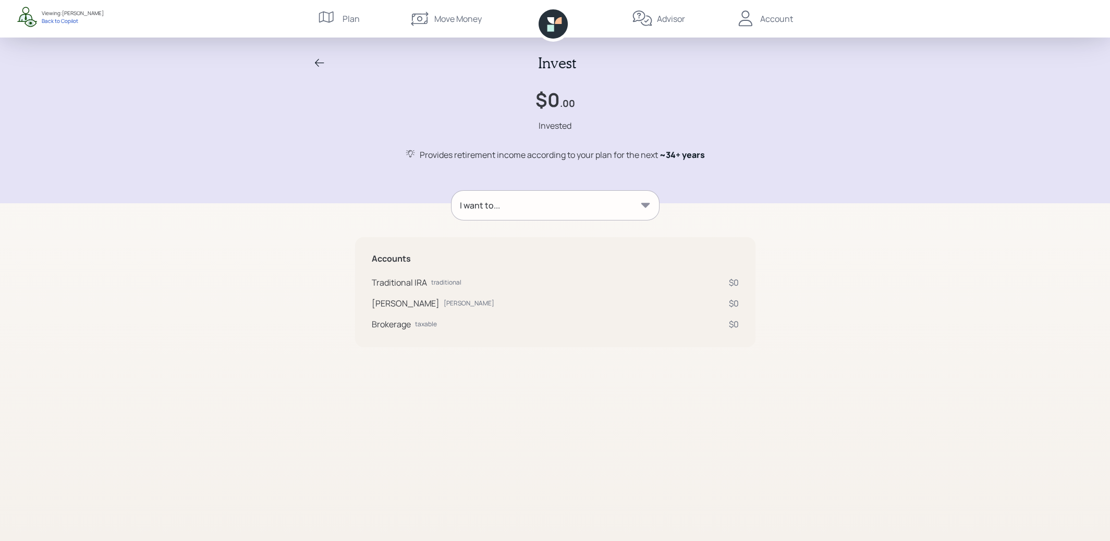
click at [633, 203] on div "I want to..." at bounding box center [556, 205] width 208 height 29
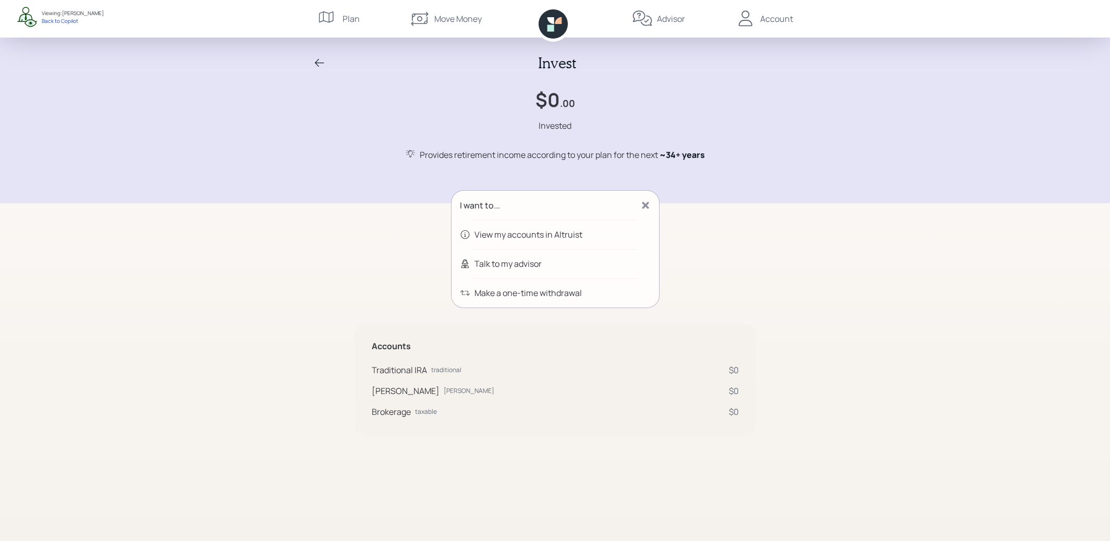
click at [646, 201] on icon at bounding box center [645, 205] width 10 height 10
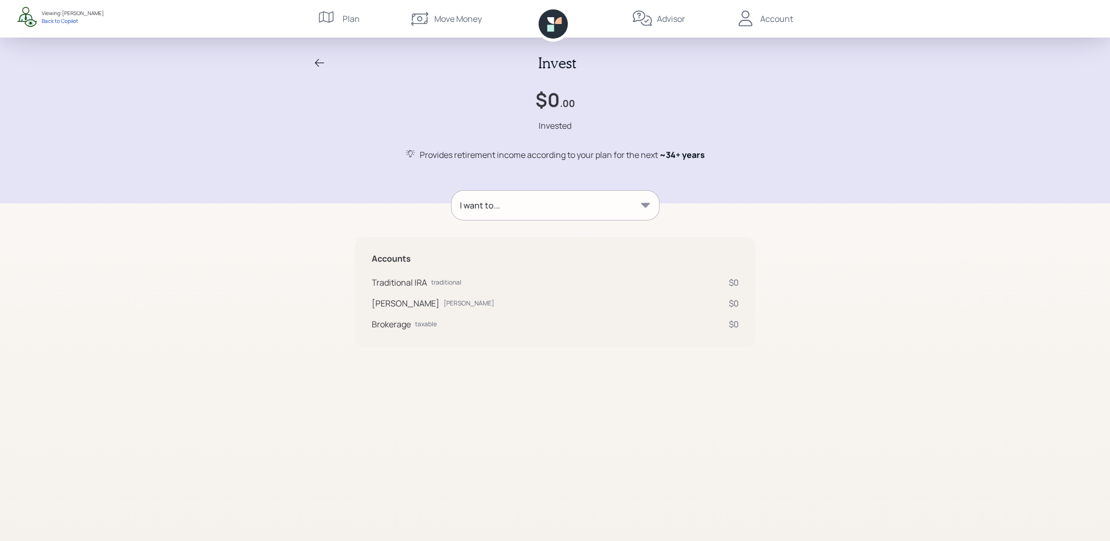
click at [320, 61] on icon at bounding box center [319, 63] width 13 height 13
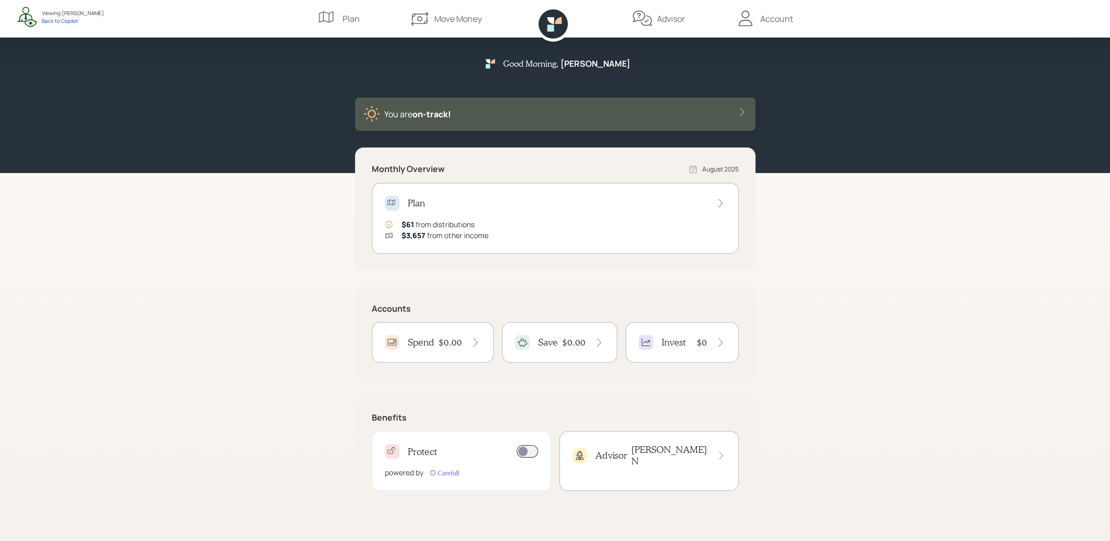
click at [652, 450] on div "Advisor Treva N" at bounding box center [649, 455] width 153 height 22
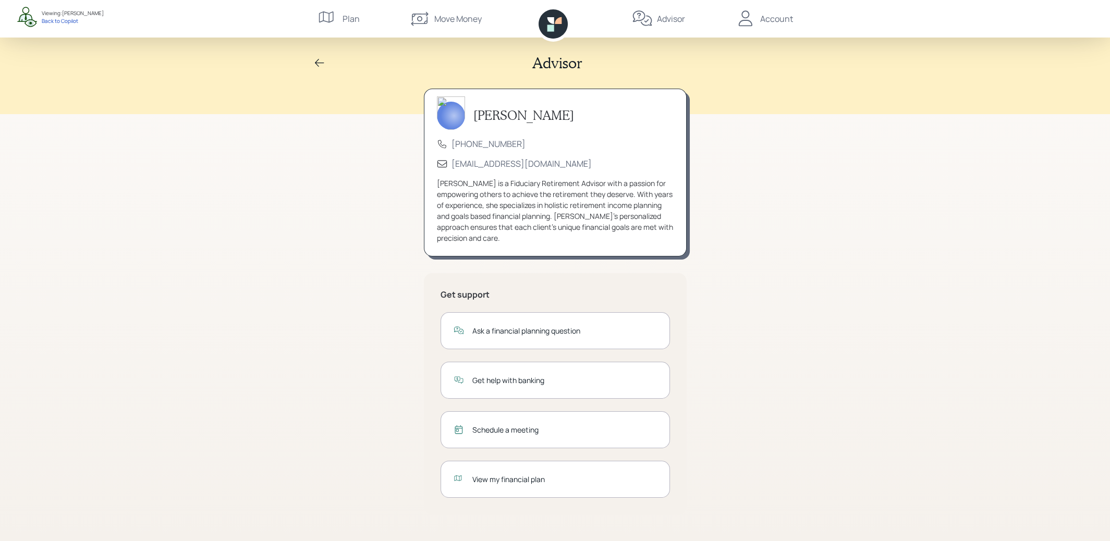
click at [747, 20] on icon at bounding box center [745, 18] width 14 height 16
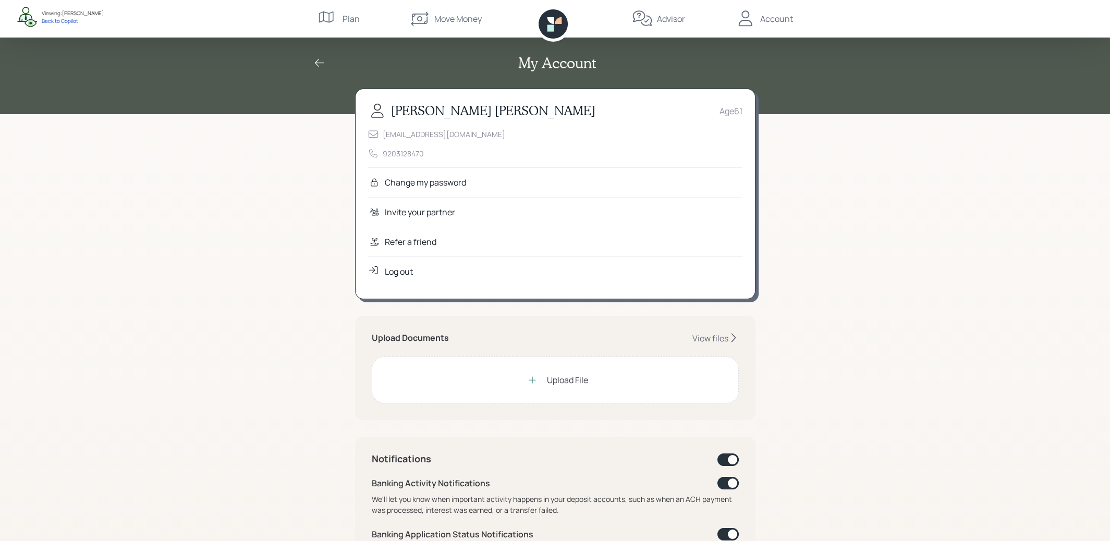
click at [395, 240] on div "Refer a friend" at bounding box center [411, 242] width 52 height 13
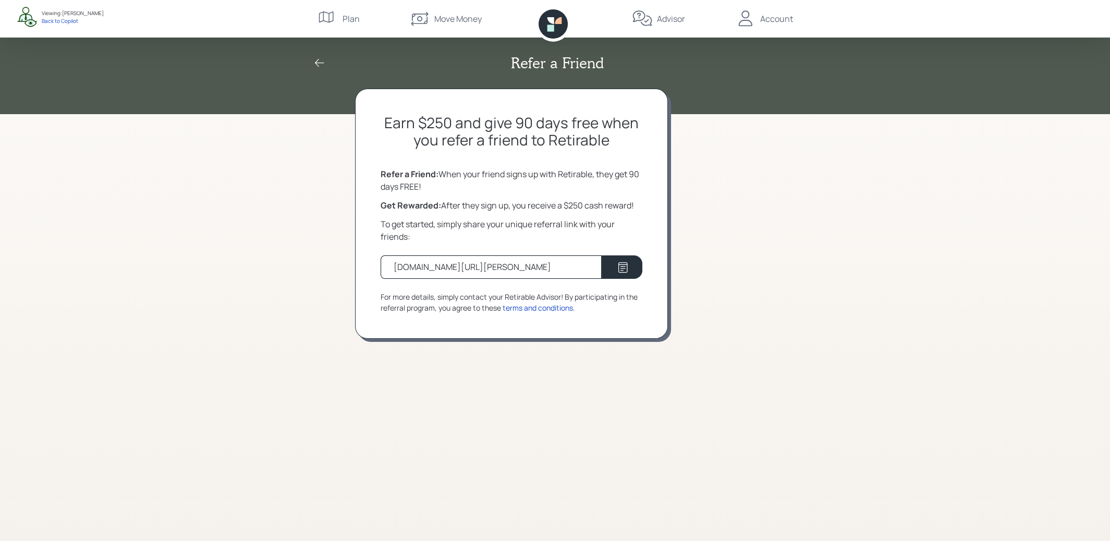
click at [319, 64] on icon at bounding box center [319, 63] width 13 height 13
